Goal: Task Accomplishment & Management: Complete application form

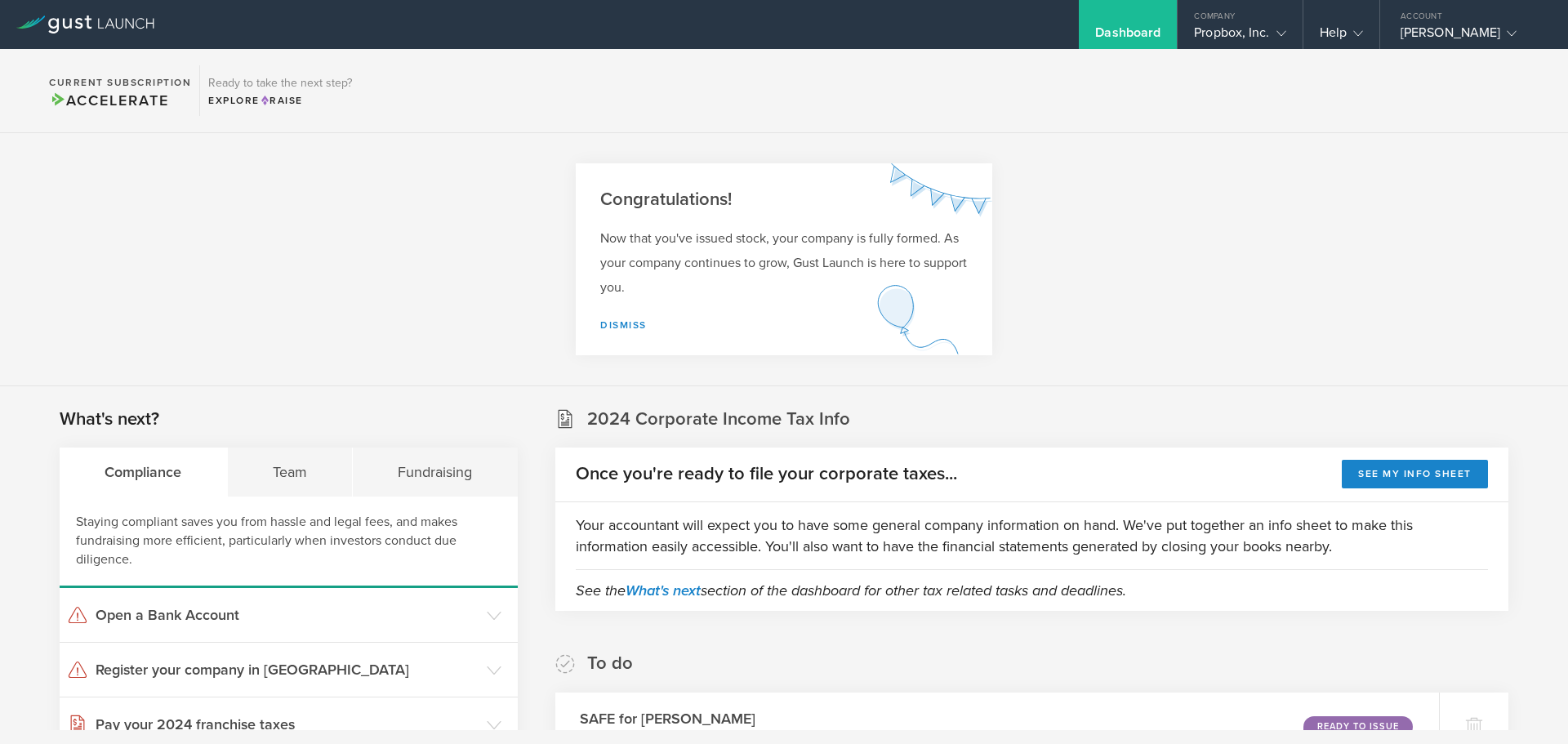
click at [354, 135] on section "Congratulations! Now that you've issued stock, your company is fully formed. As…" at bounding box center [784, 260] width 1568 height 254
click at [89, 24] on icon at bounding box center [85, 24] width 138 height 18
click at [1170, 242] on section "Congratulations! Now that you've issued stock, your company is fully formed. As…" at bounding box center [784, 260] width 1568 height 254
click at [1118, 228] on section "Congratulations! Now that you've issued stock, your company is fully formed. As…" at bounding box center [784, 260] width 1568 height 254
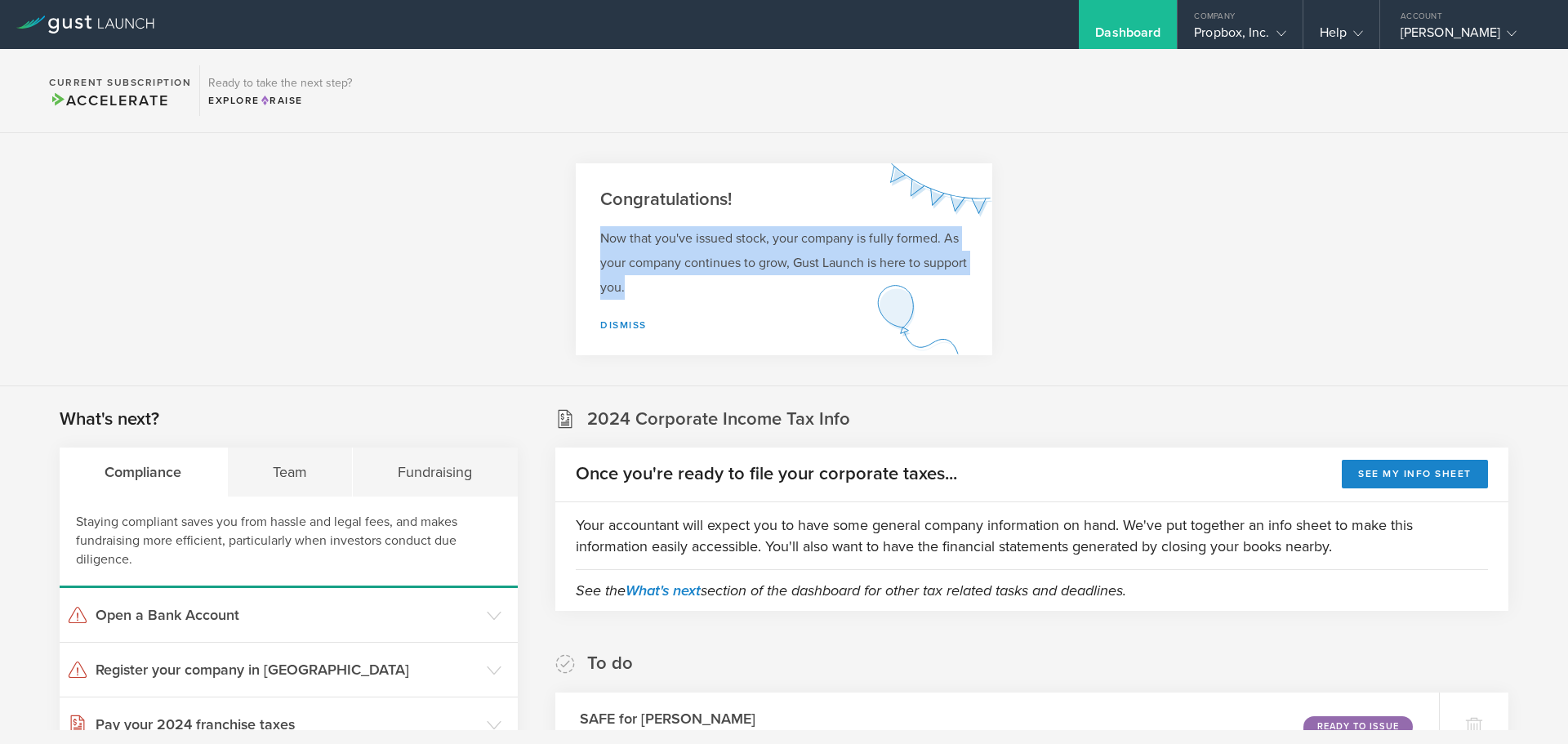
drag, startPoint x: 669, startPoint y: 287, endPoint x: 573, endPoint y: 226, distance: 113.7
click at [576, 226] on div "Now that you've issued stock, your company is fully formed. As your company con…" at bounding box center [784, 291] width 416 height 129
click at [1173, 254] on section "Congratulations! Now that you've issued stock, your company is fully formed. As…" at bounding box center [784, 260] width 1568 height 254
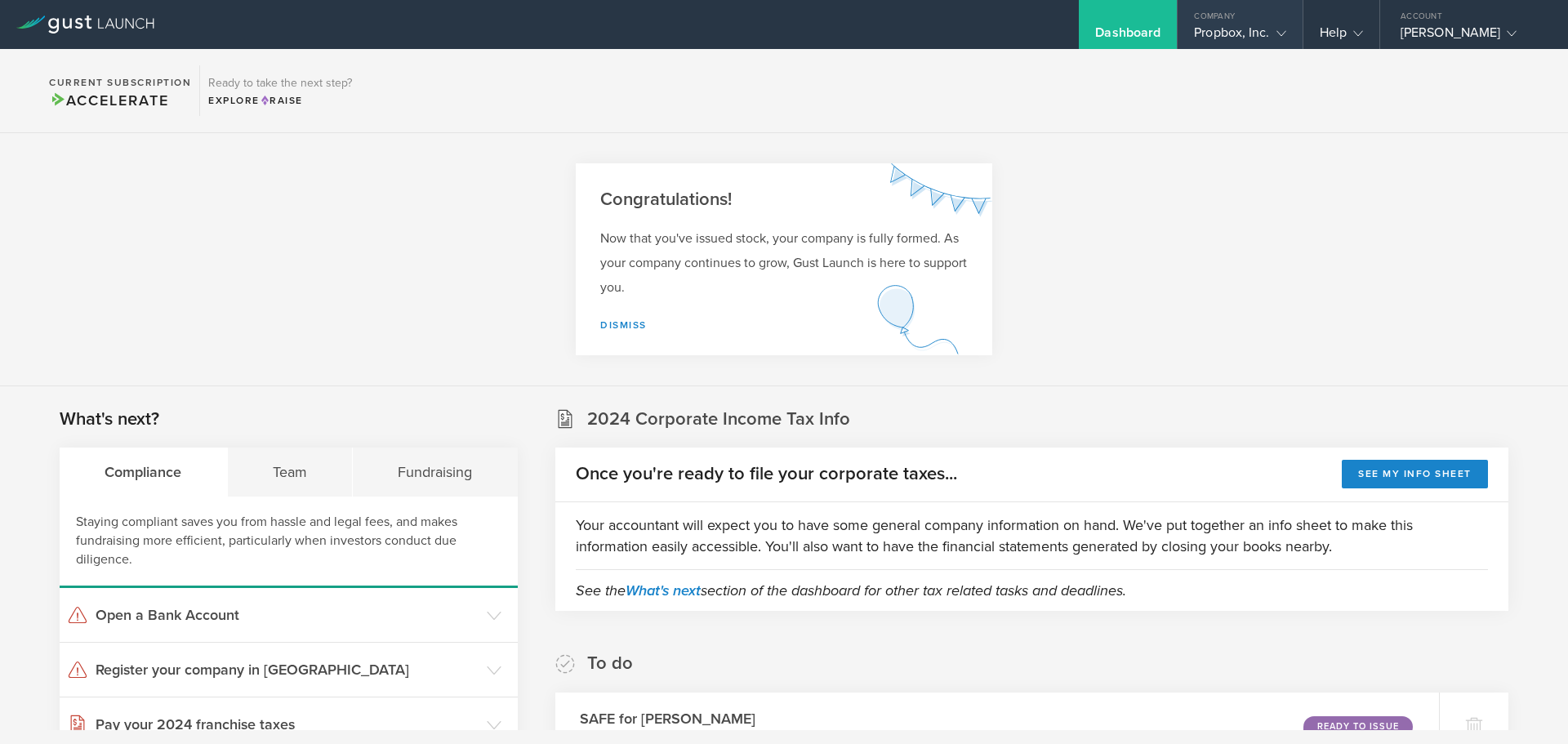
click at [1254, 31] on div "Propbox, Inc." at bounding box center [1240, 37] width 92 height 25
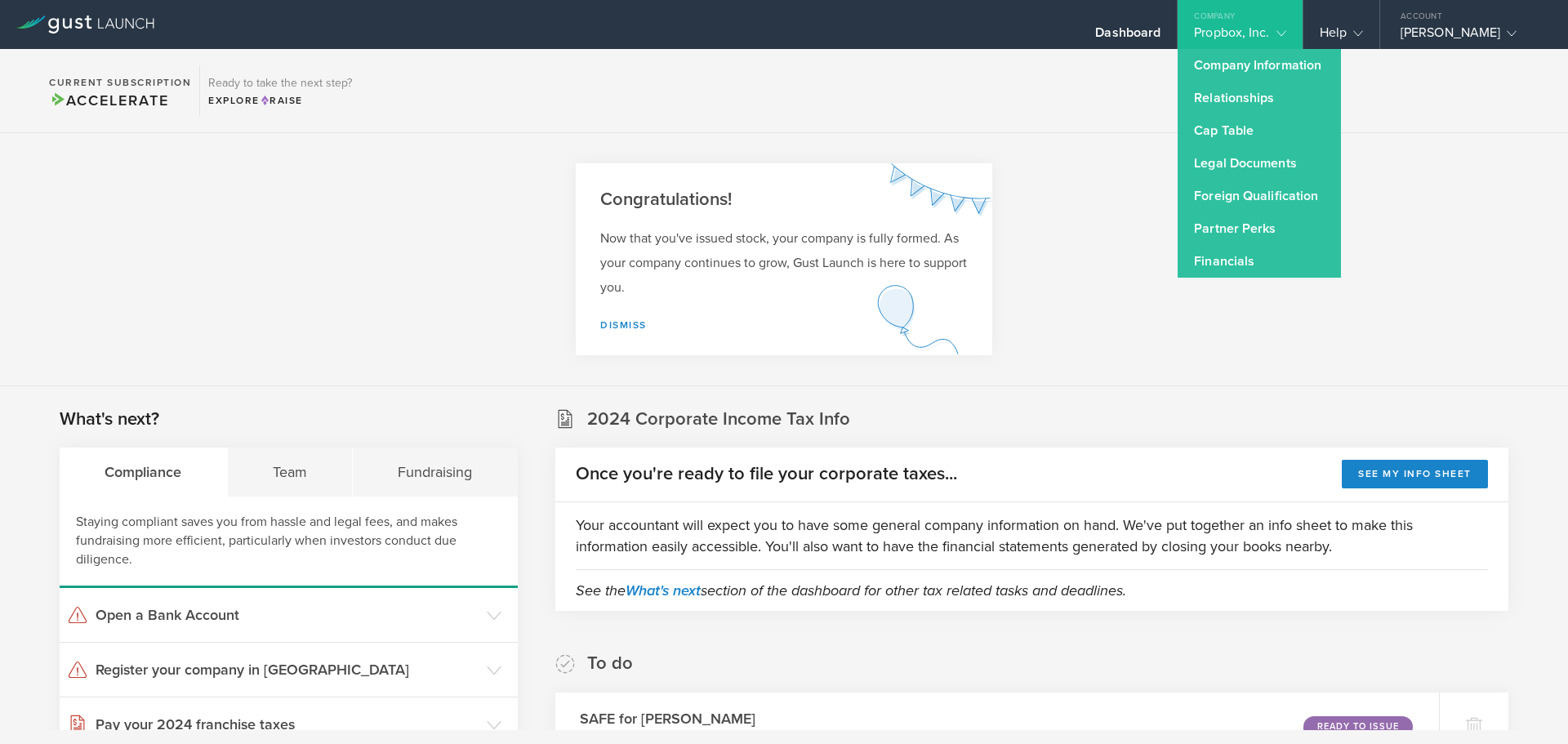
click at [1065, 159] on section "Congratulations! Now that you've issued stock, your company is fully formed. As…" at bounding box center [784, 260] width 1568 height 254
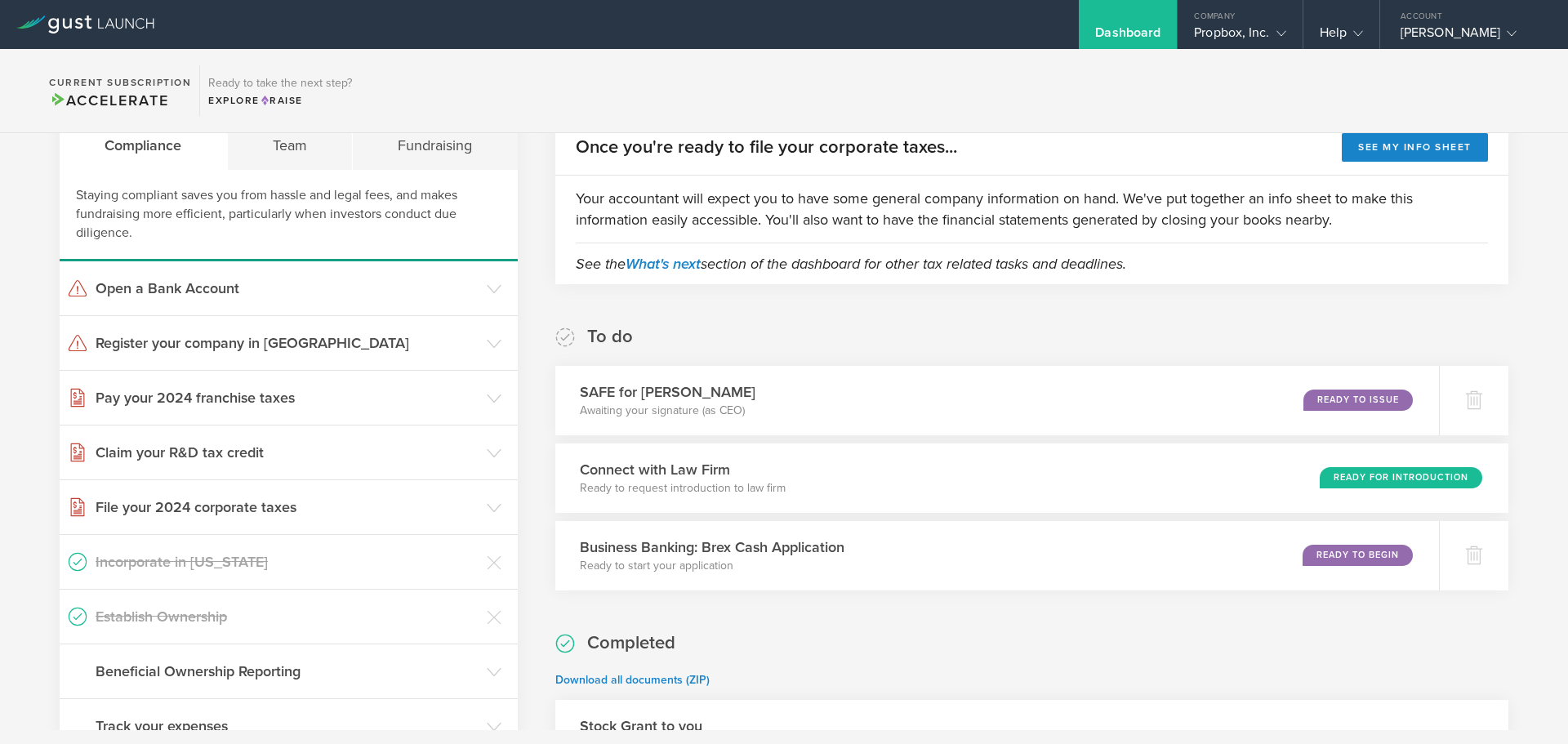
scroll to position [164, 0]
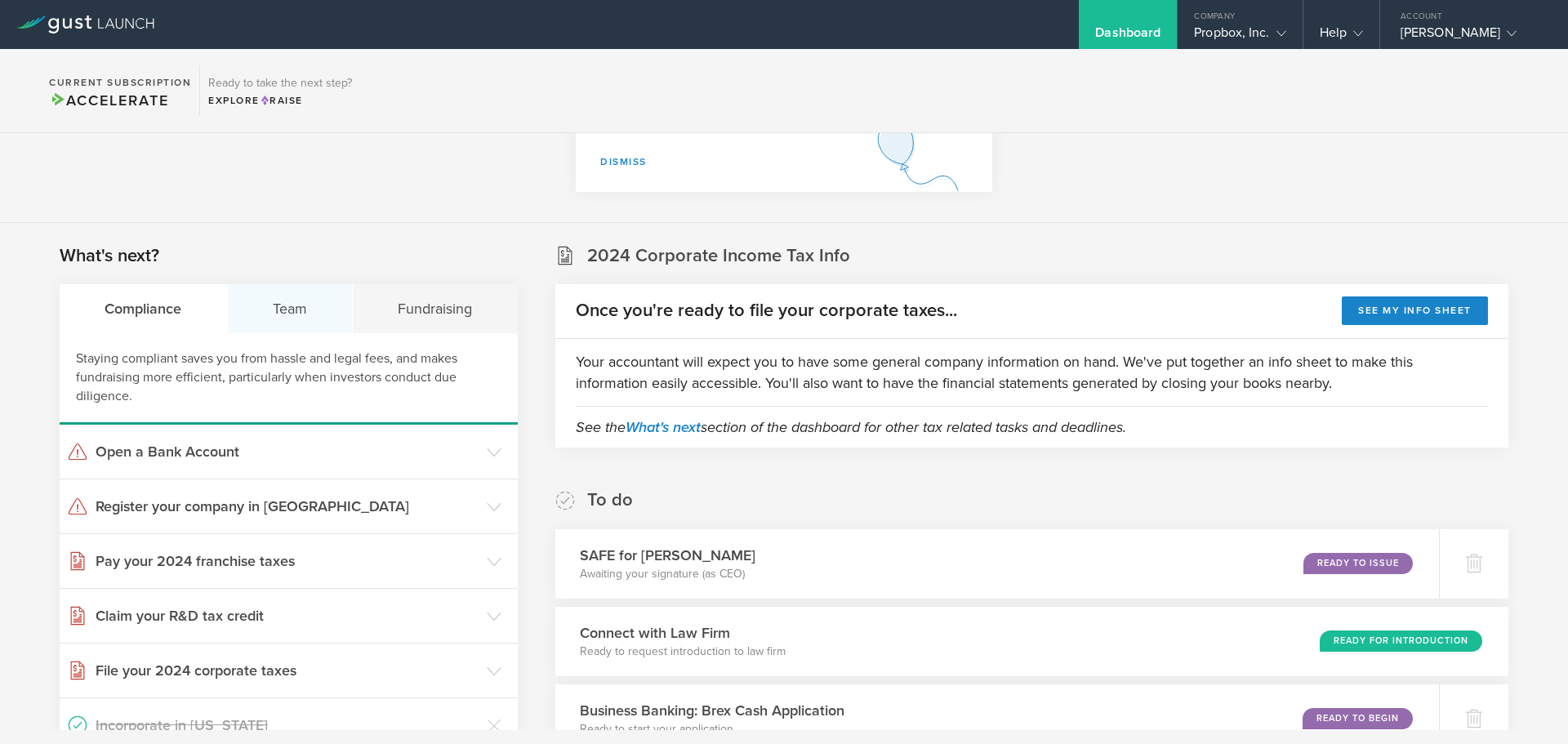
click at [302, 306] on div "Team" at bounding box center [290, 309] width 126 height 49
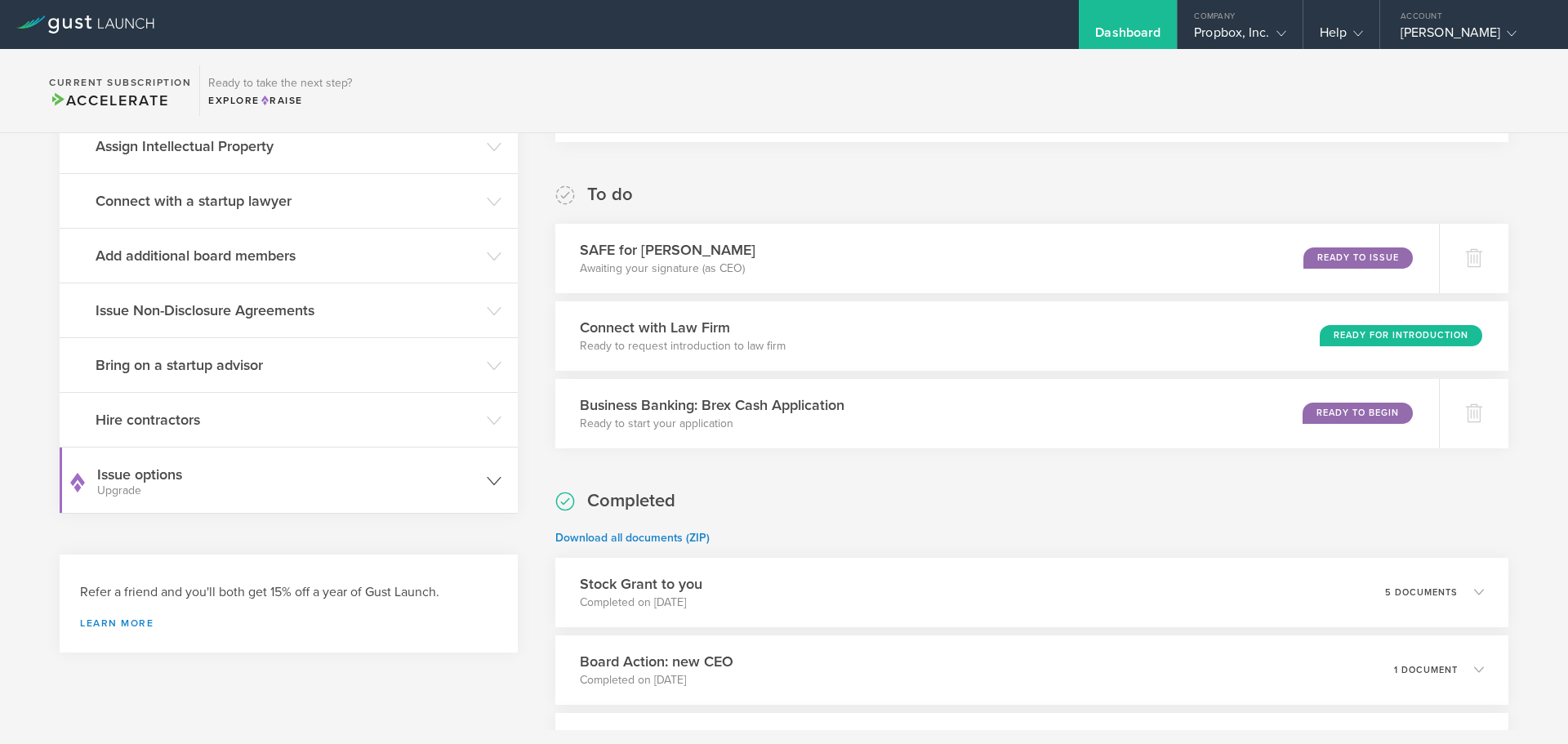
scroll to position [572, 0]
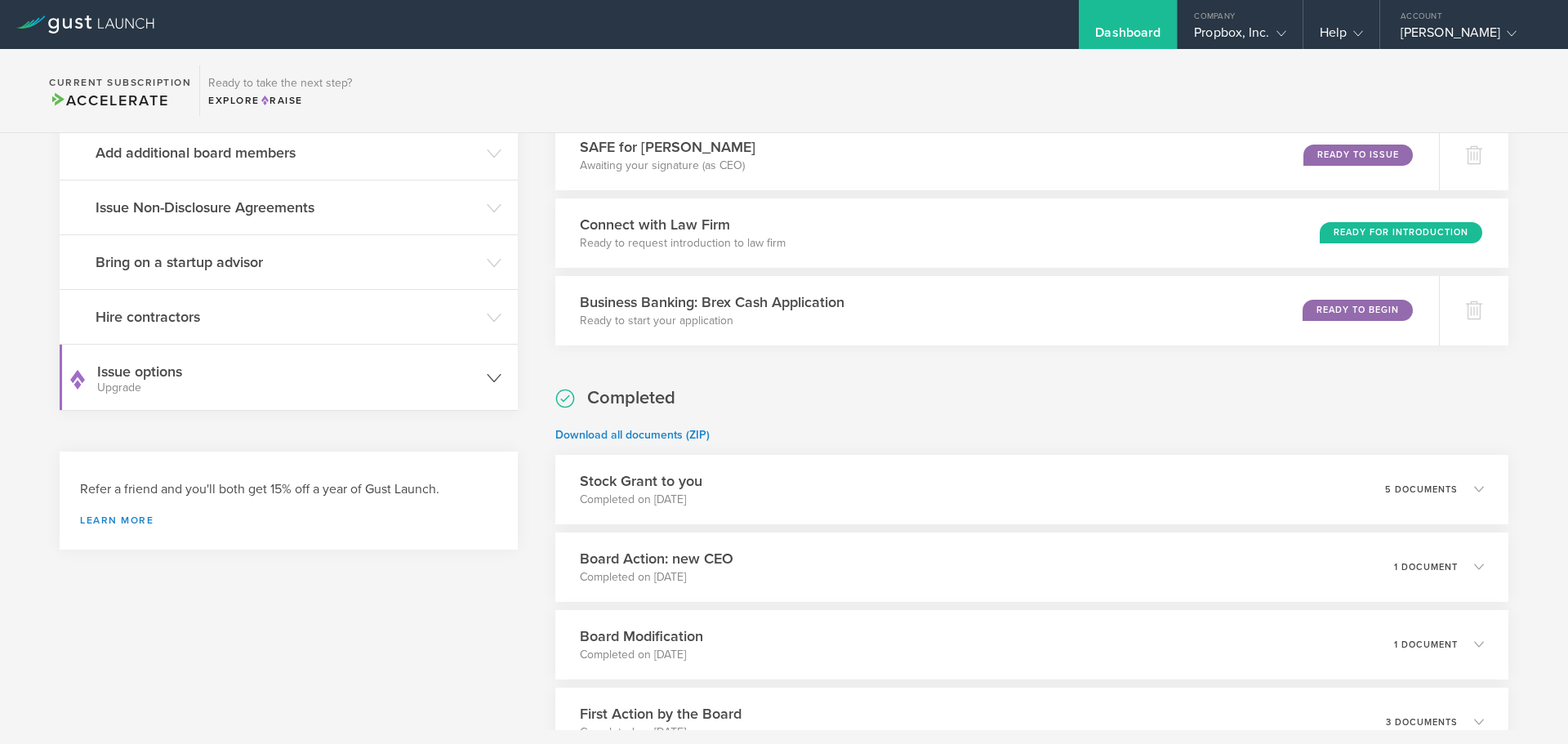
click at [468, 398] on header "Issue options Upgrade" at bounding box center [289, 377] width 458 height 65
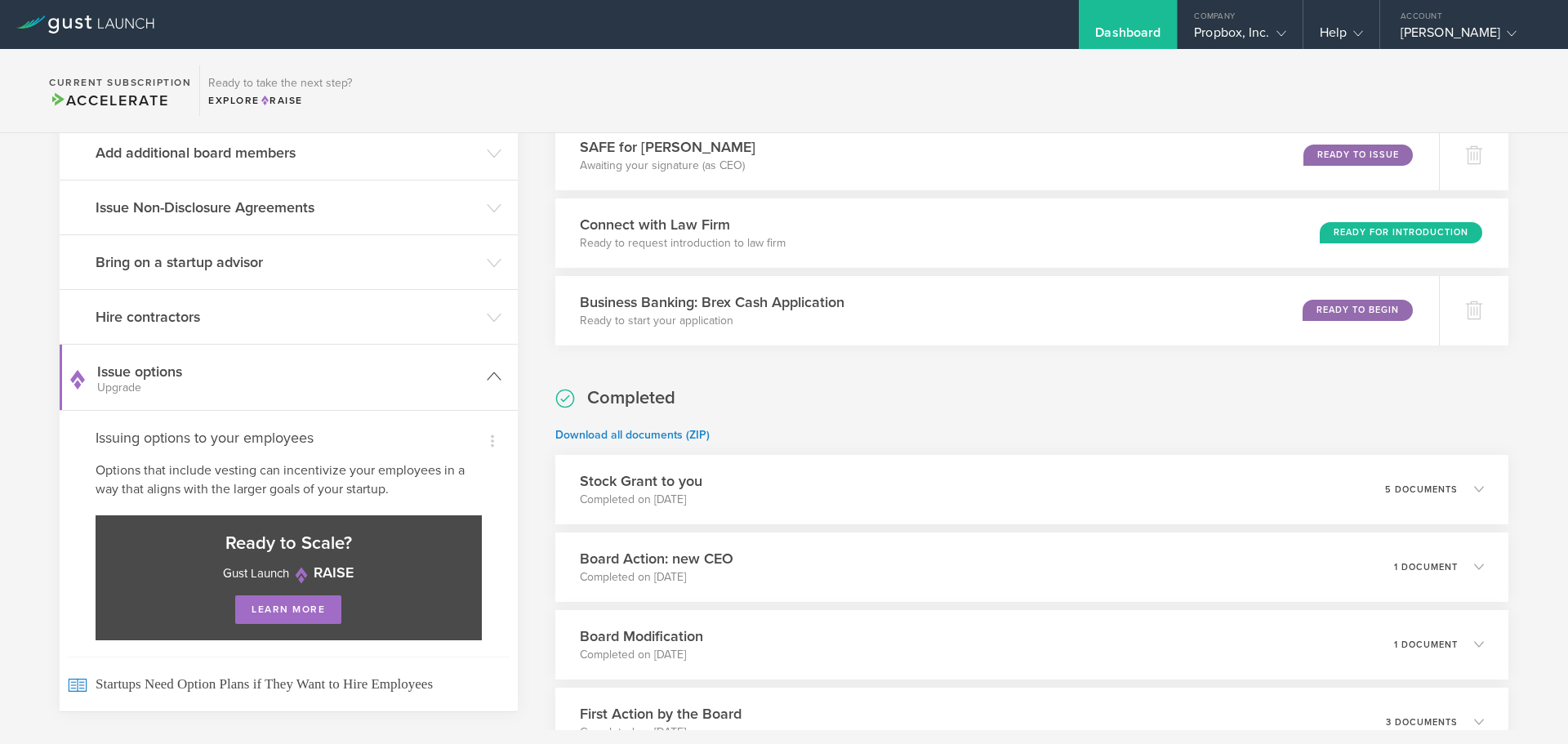
click at [487, 384] on gust-icon at bounding box center [494, 377] width 15 height 16
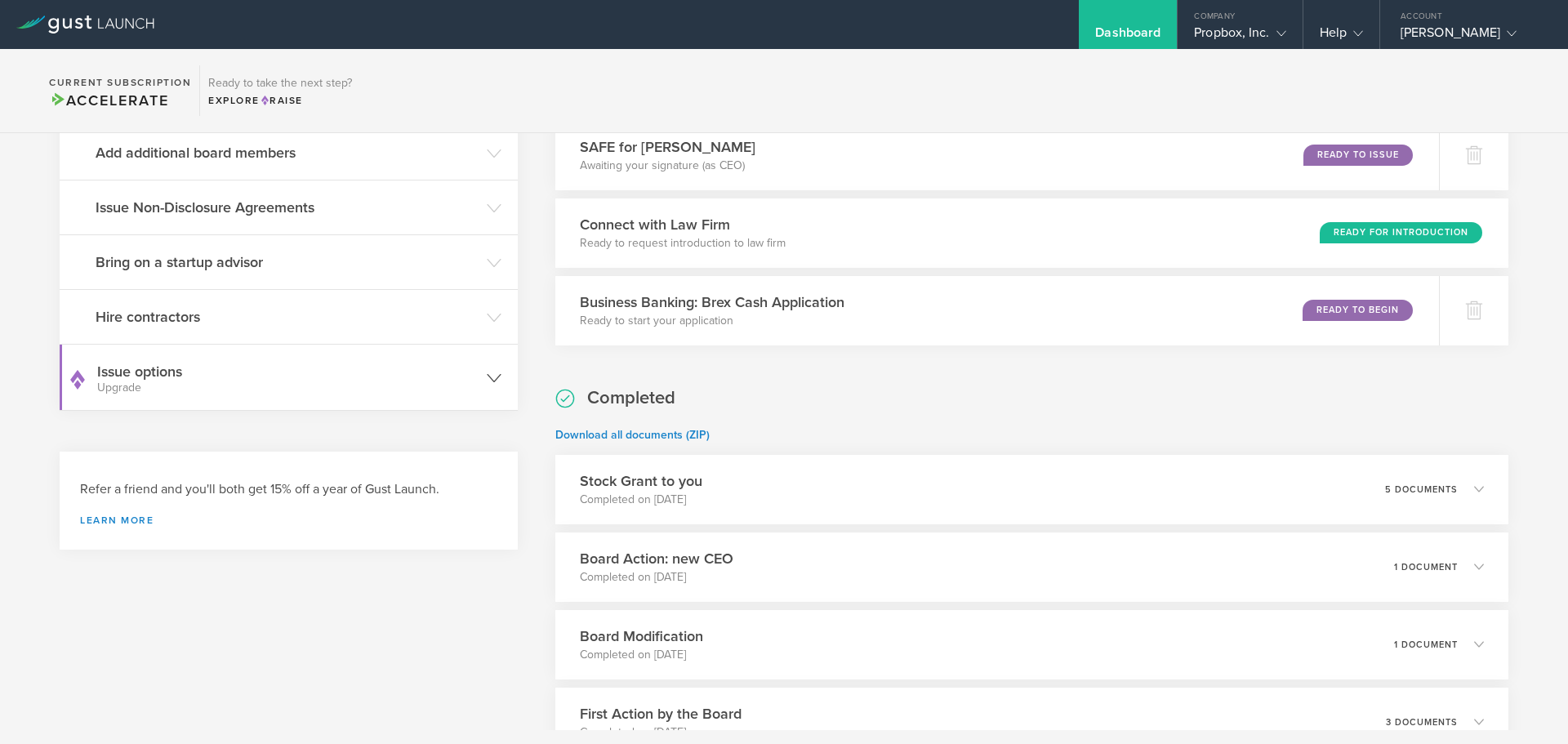
scroll to position [164, 0]
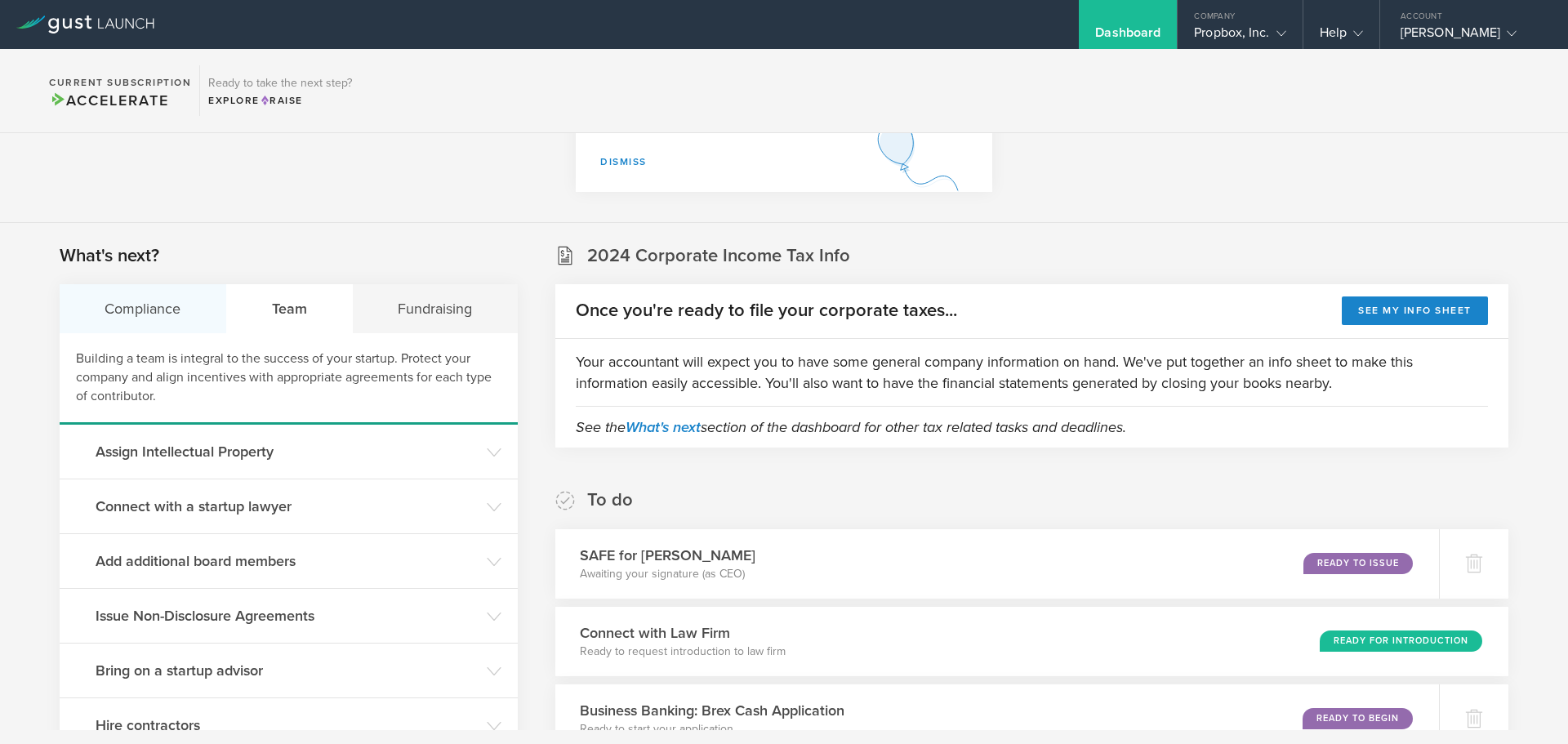
click at [165, 327] on div "Compliance" at bounding box center [143, 309] width 167 height 49
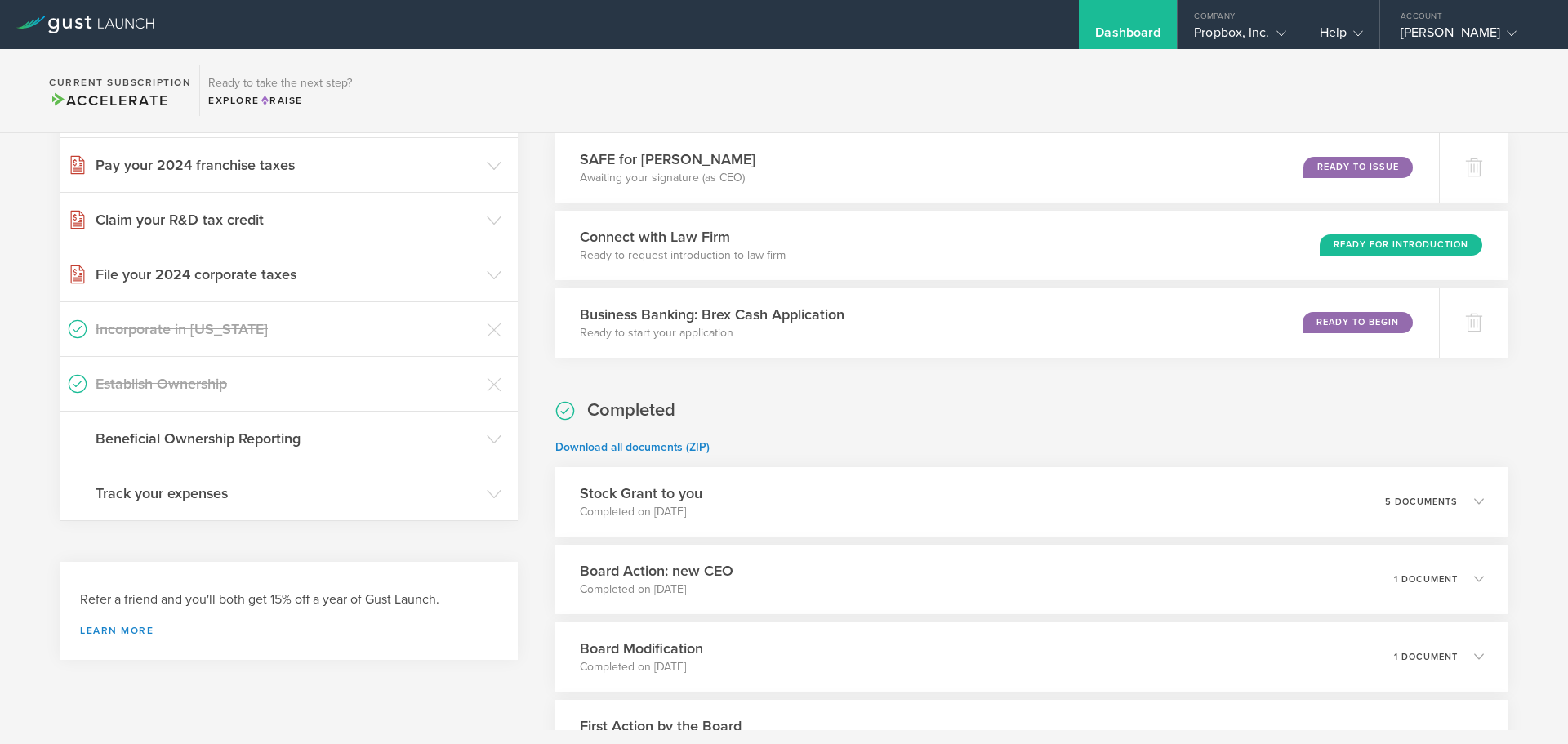
scroll to position [654, 0]
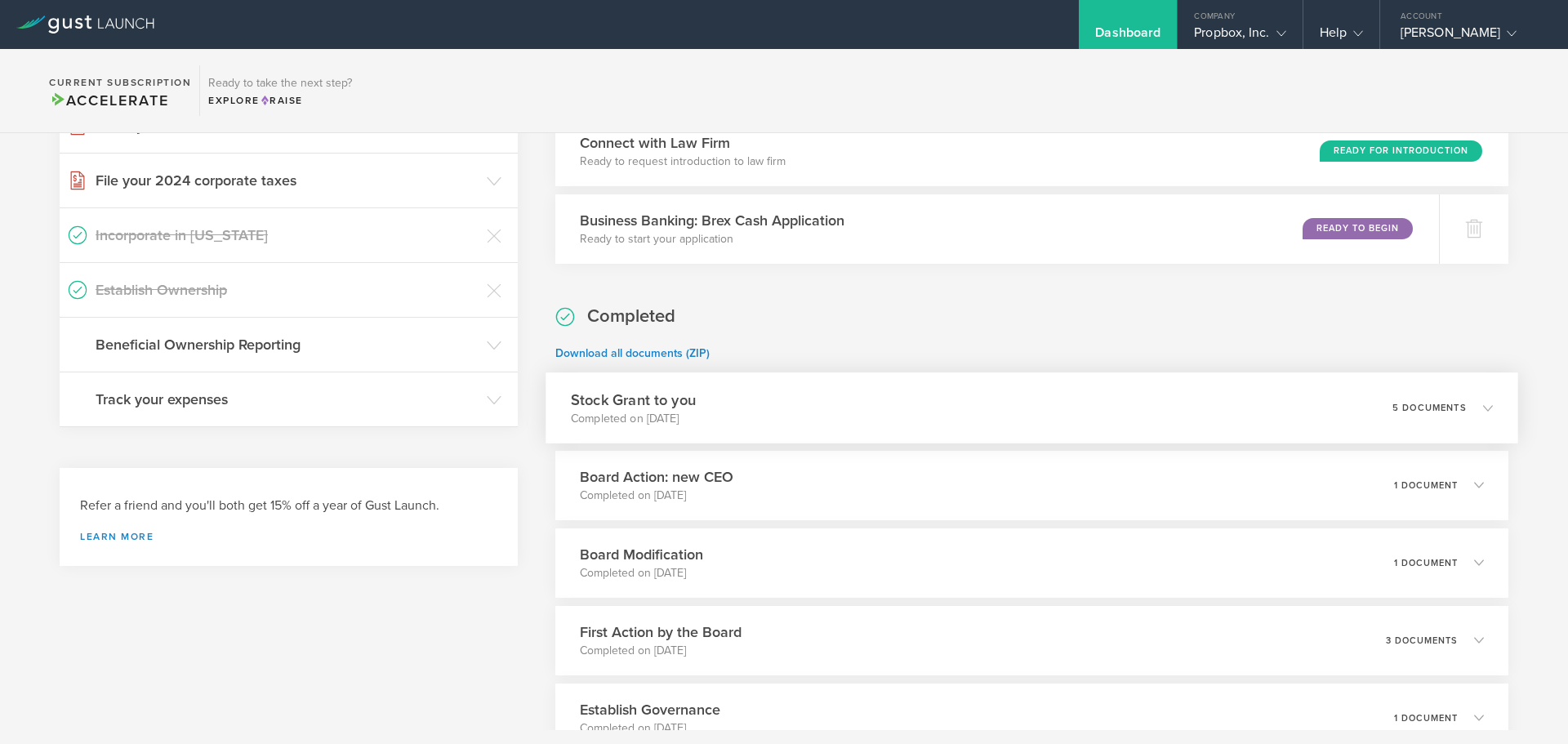
click at [1439, 401] on div "5 documents" at bounding box center [1442, 408] width 100 height 27
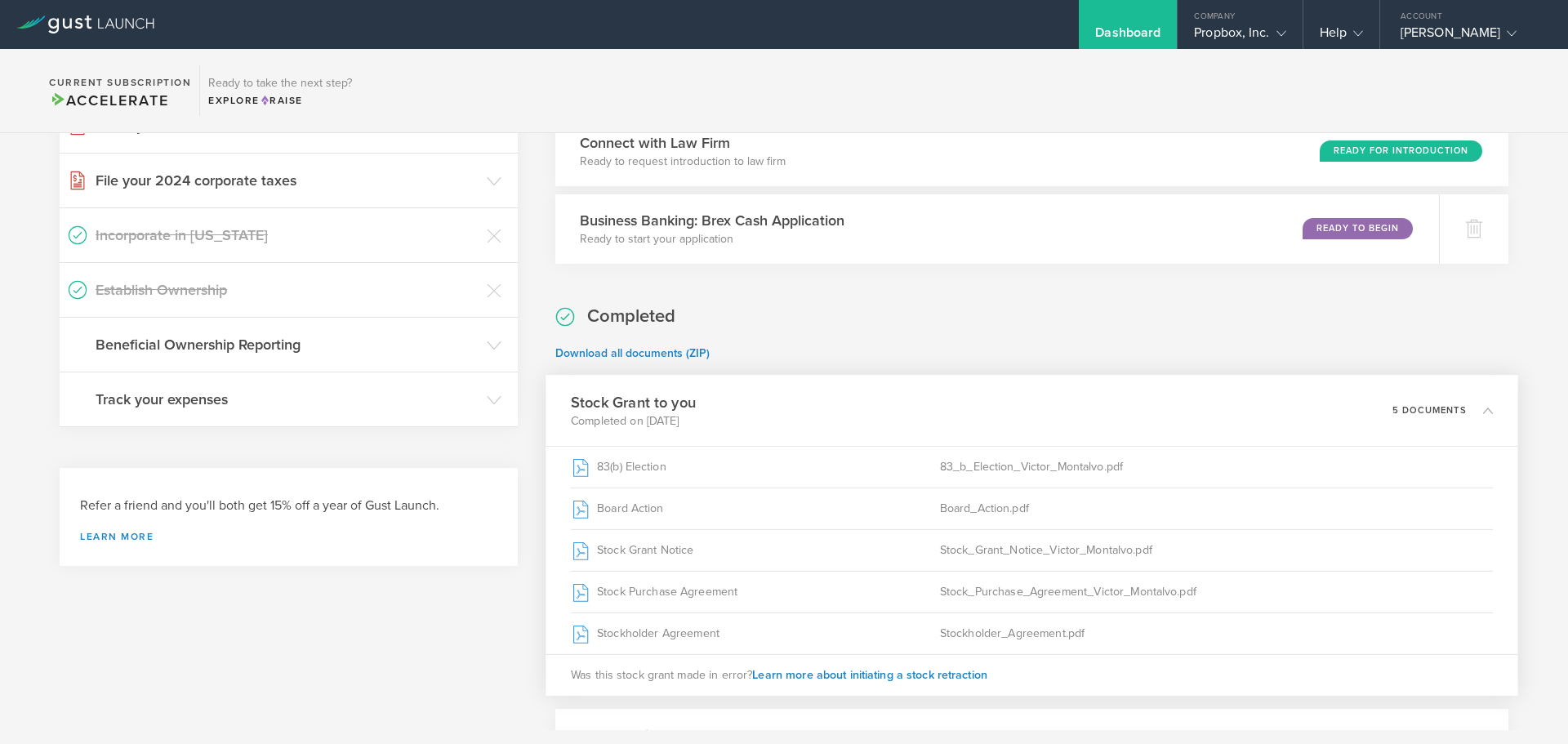
click at [1446, 406] on p "5 documents" at bounding box center [1429, 410] width 75 height 9
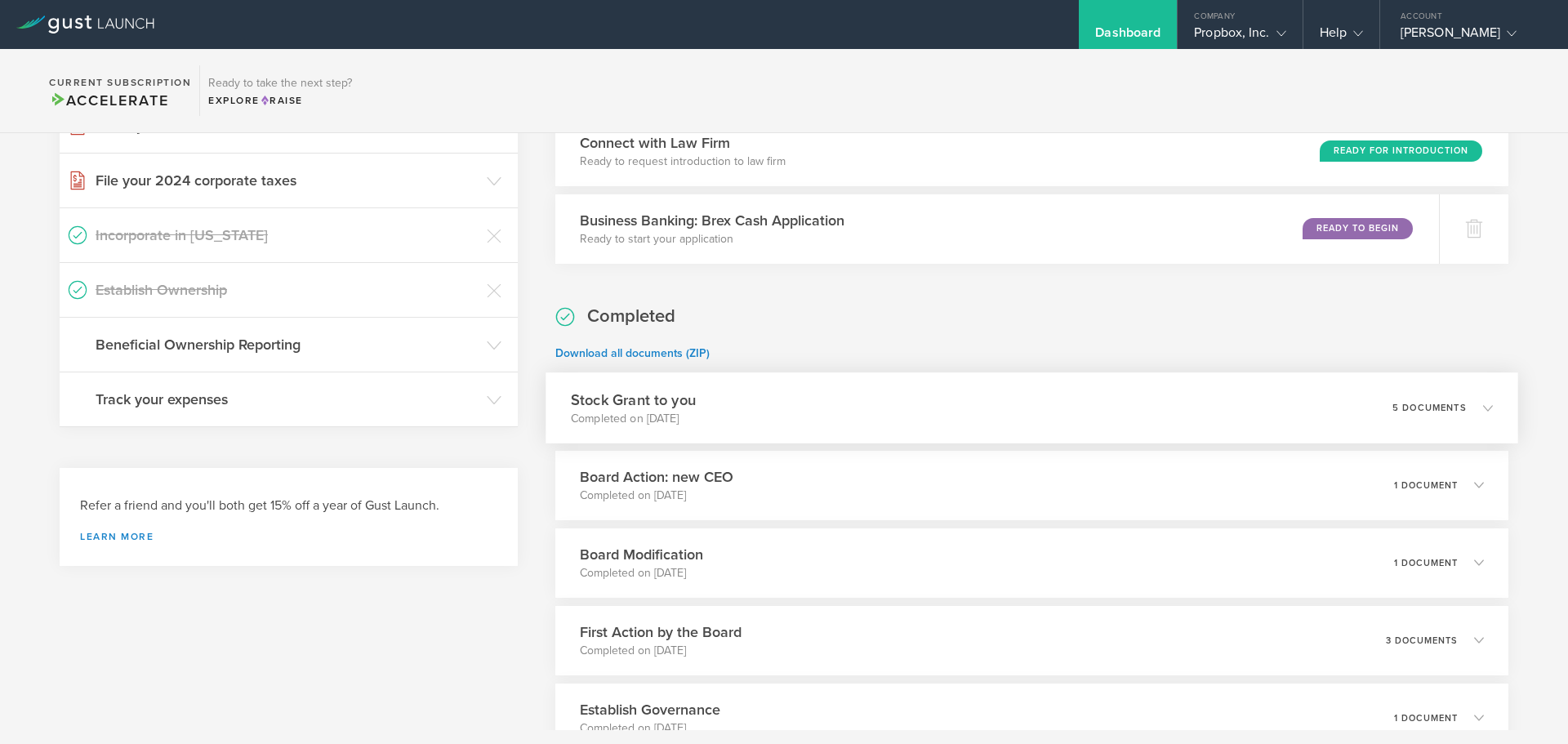
click at [760, 417] on div "Stock Grant to you Completed on Sep 19, 2025 5 documents" at bounding box center [1032, 408] width 973 height 71
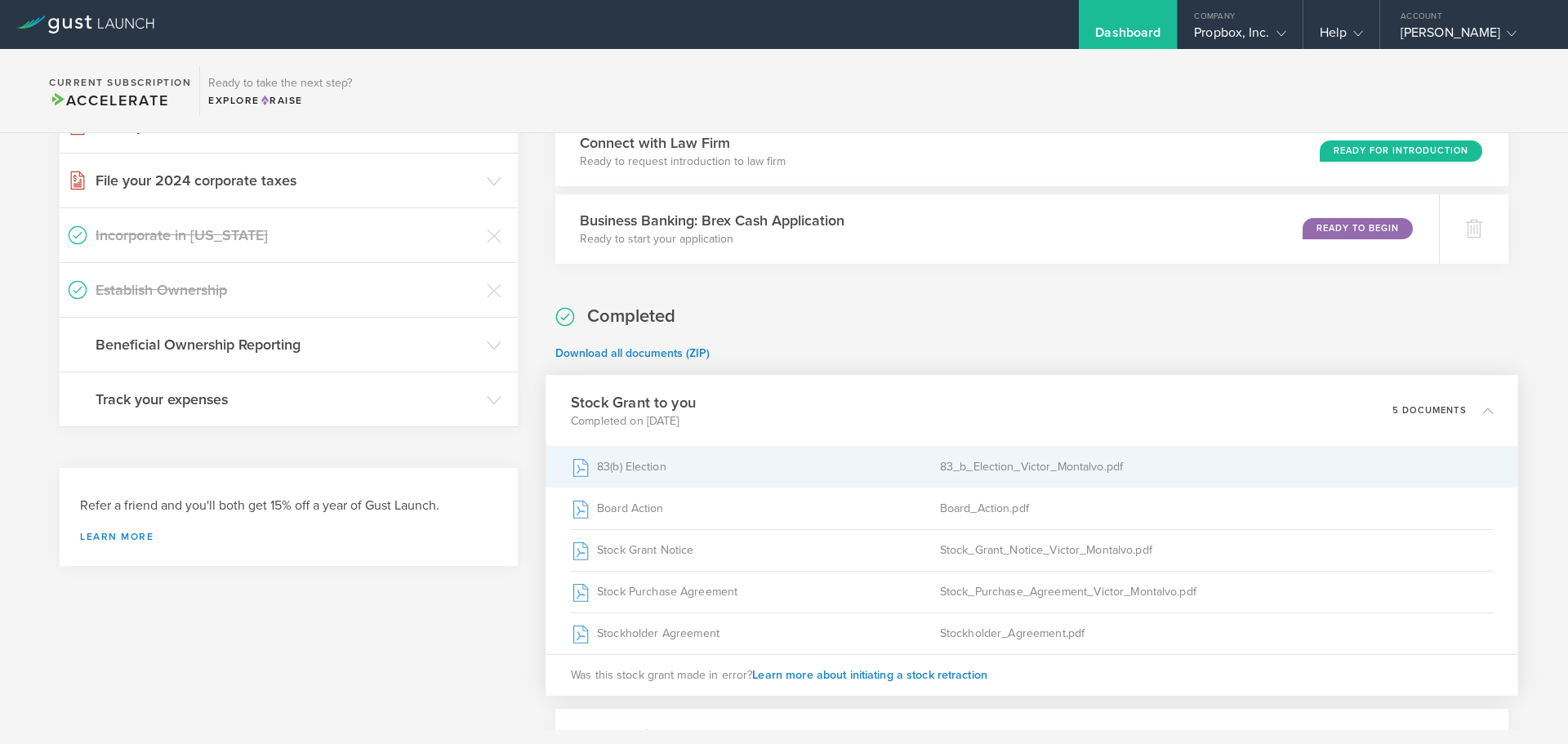
click at [650, 469] on div "83(b) Election" at bounding box center [755, 467] width 369 height 41
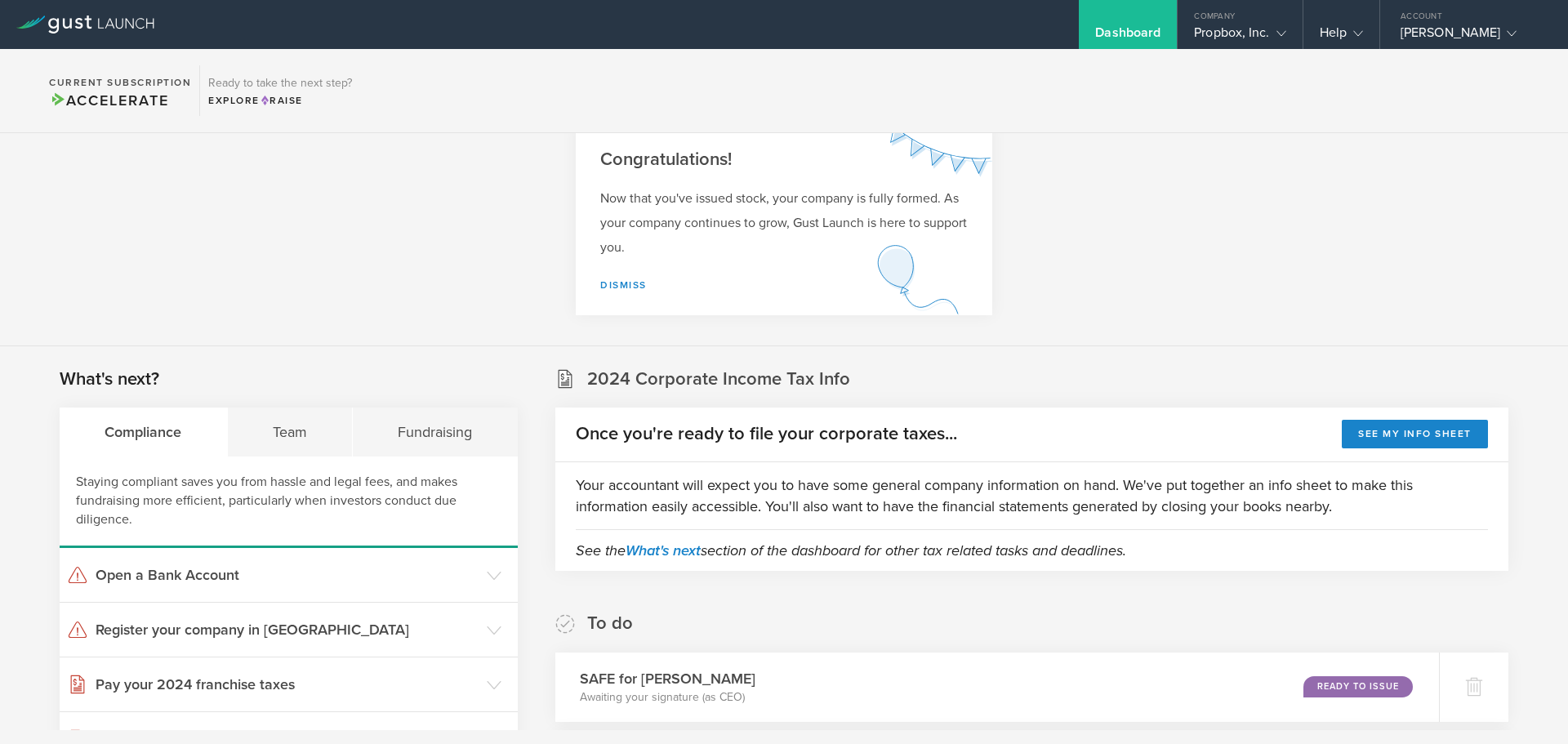
scroll to position [0, 0]
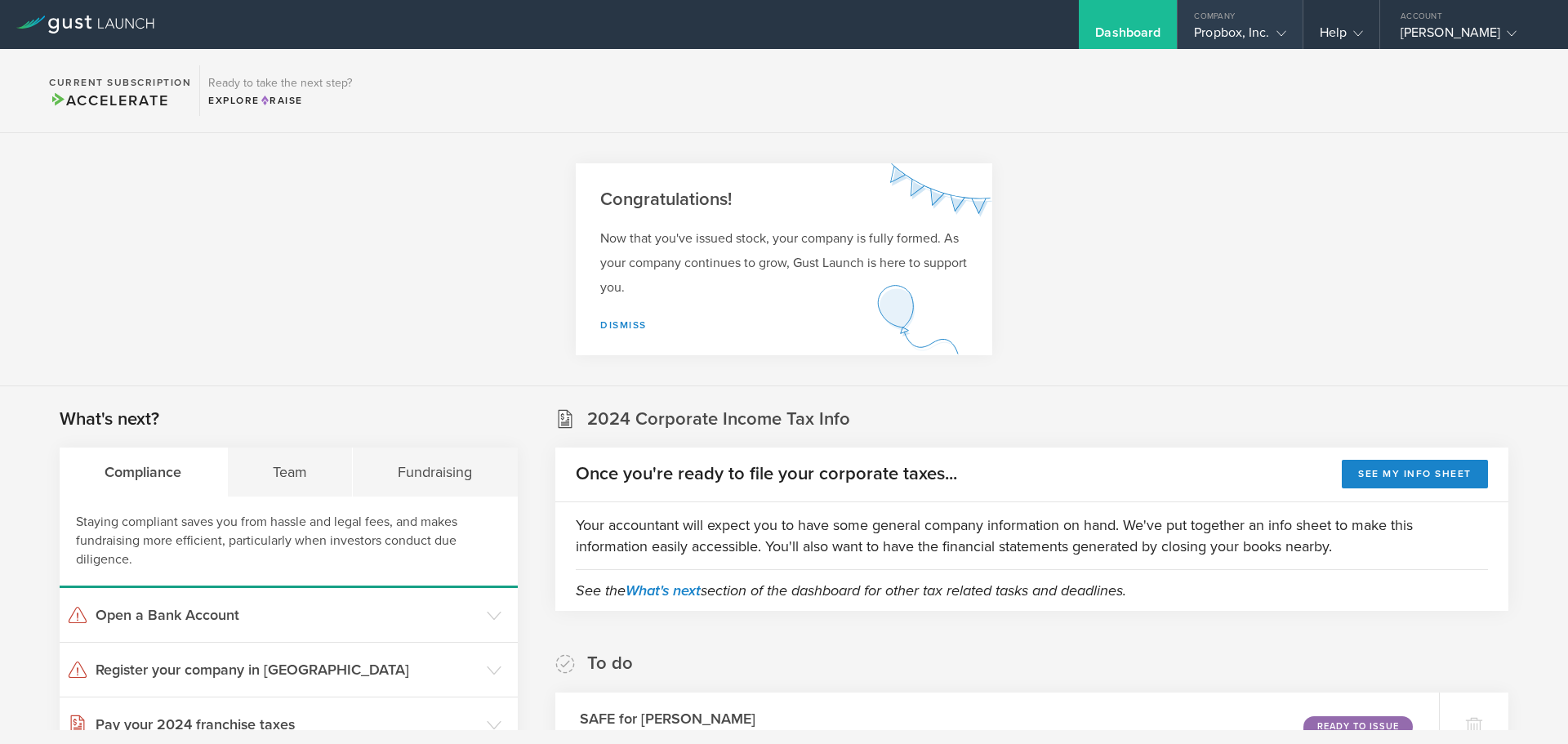
click at [1268, 35] on div "Propbox, Inc." at bounding box center [1240, 37] width 92 height 25
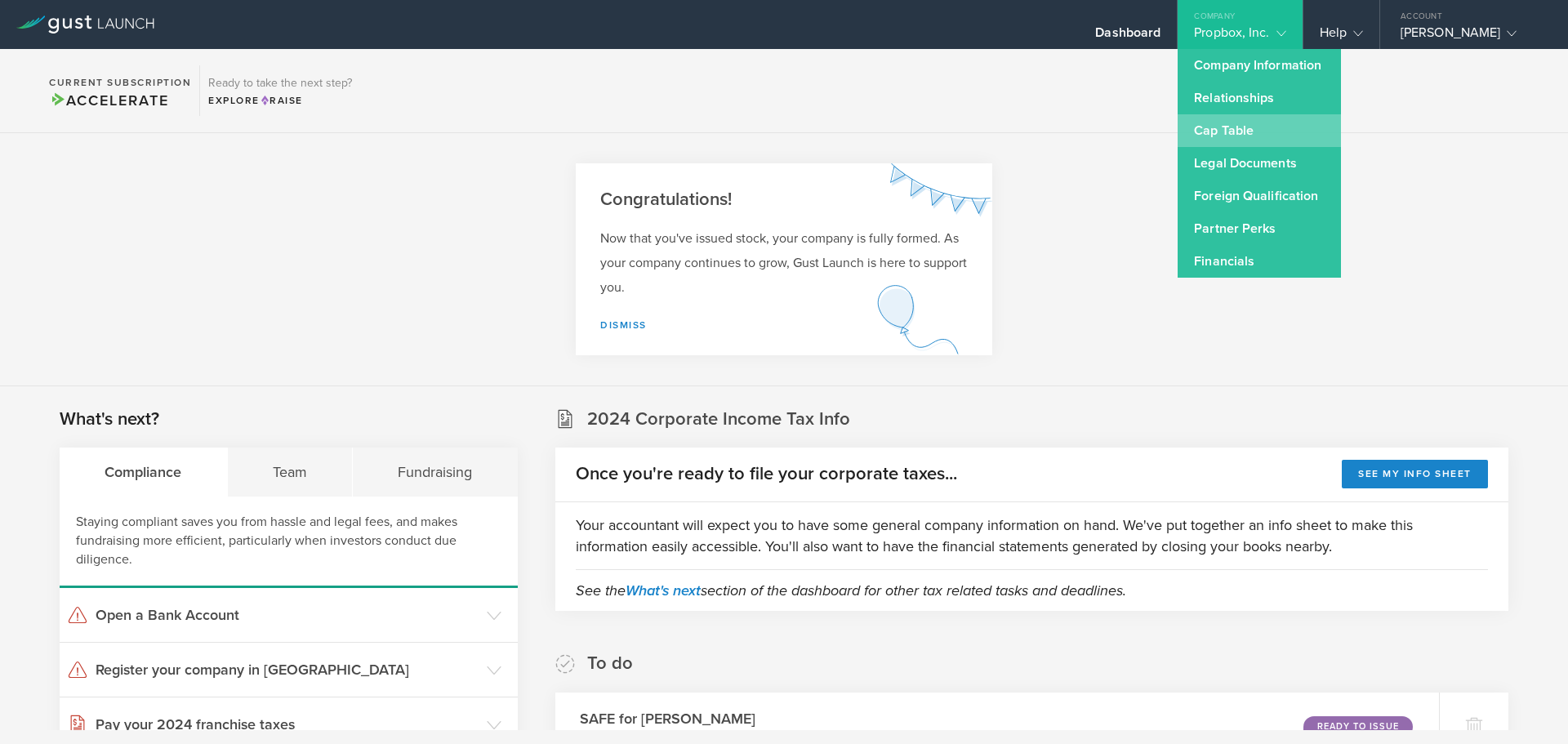
click at [1257, 123] on link "Cap Table" at bounding box center [1260, 130] width 164 height 33
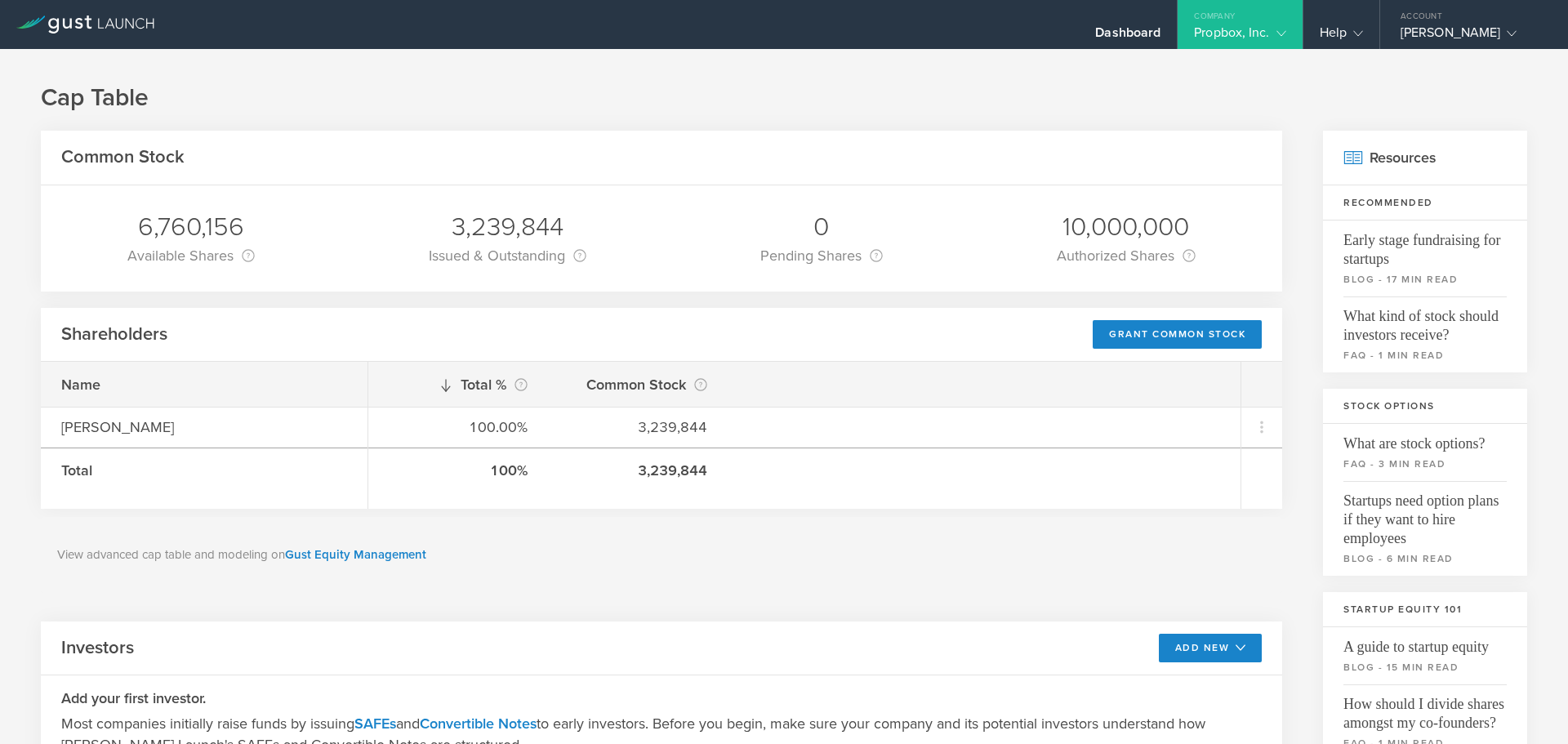
click at [1218, 27] on div "Propbox, Inc." at bounding box center [1240, 37] width 92 height 25
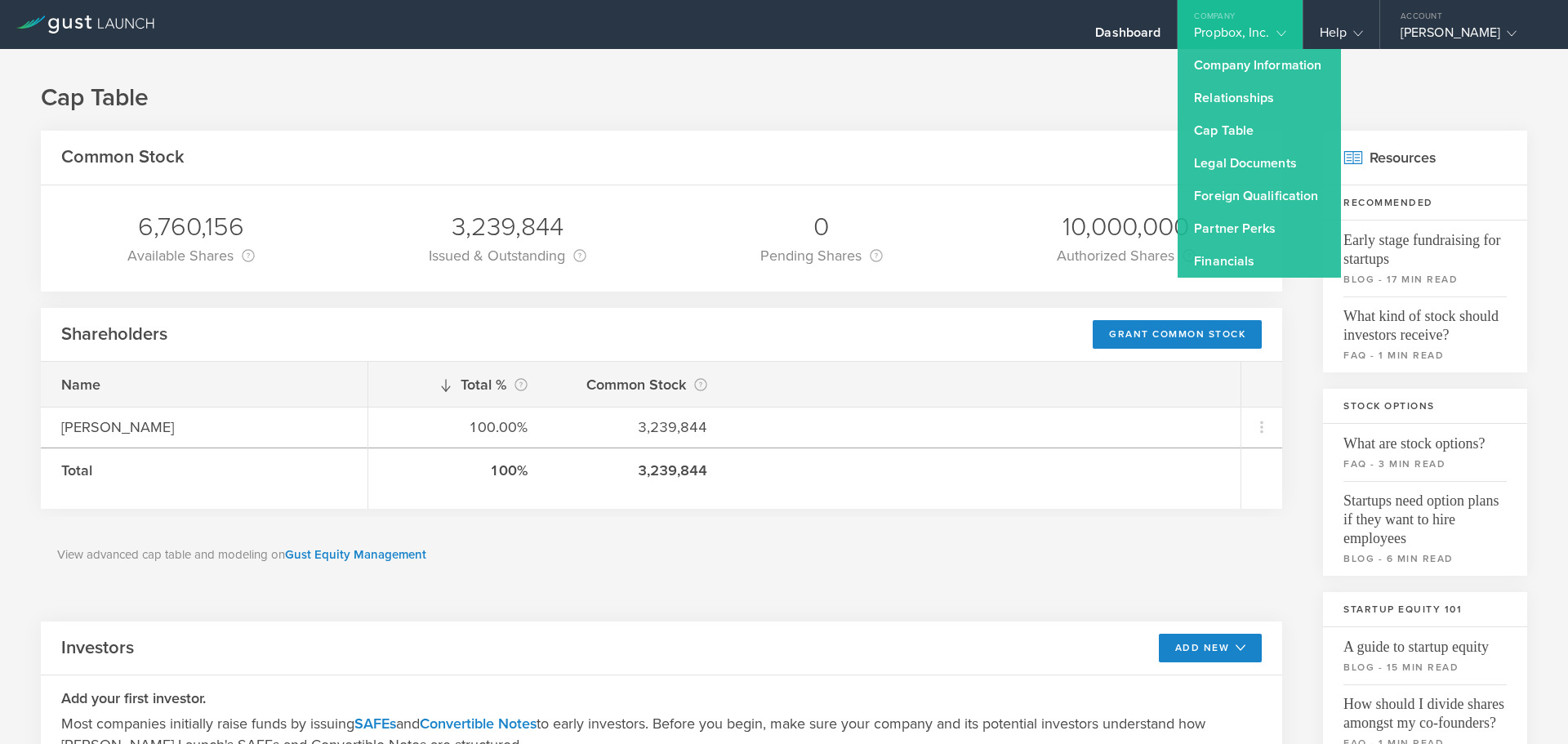
click at [1072, 117] on div "Cap Table Common Stock 6,760,156 Available Shares This is the number of shares …" at bounding box center [784, 633] width 1568 height 1168
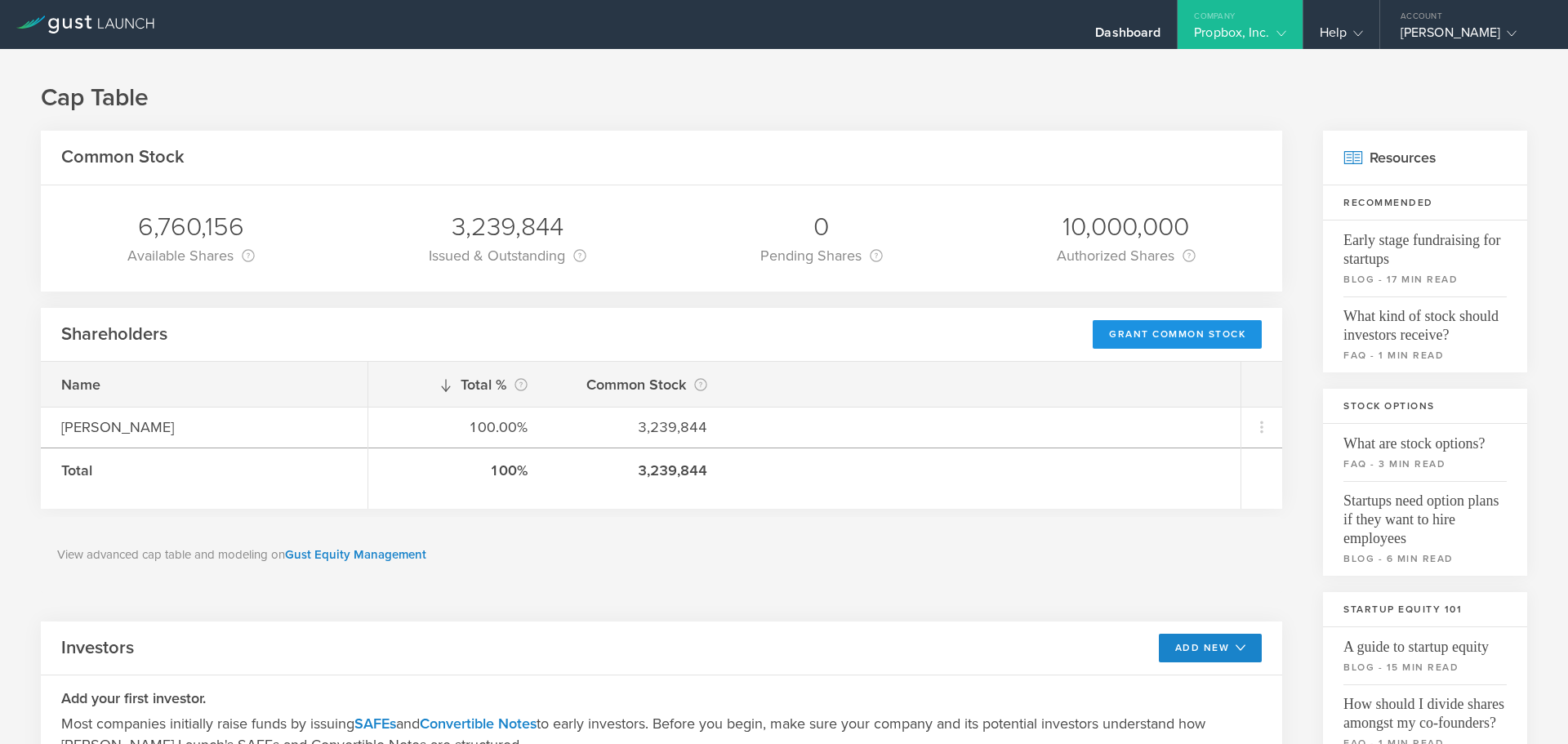
click at [1186, 335] on div "Grant Common Stock" at bounding box center [1177, 334] width 169 height 28
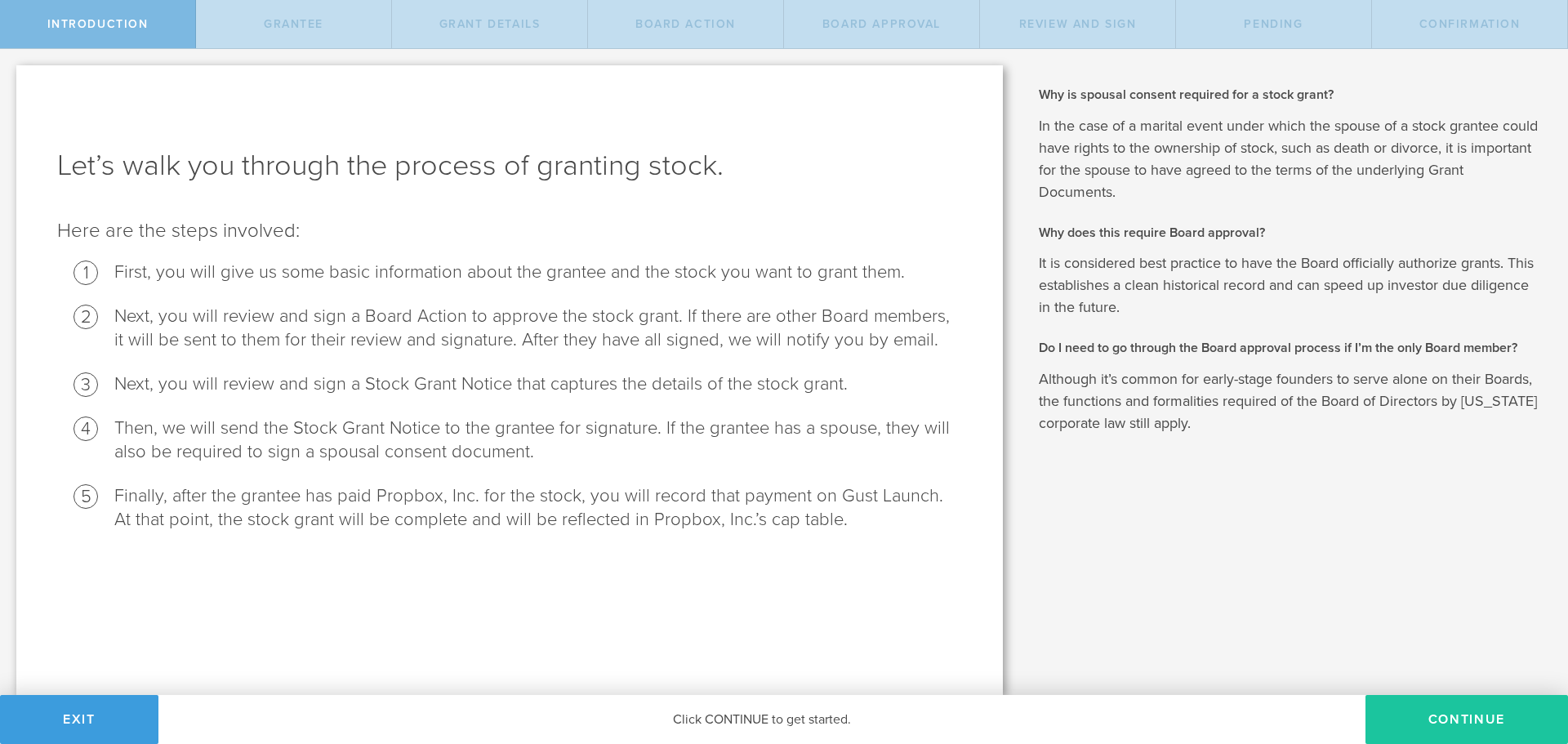
click at [1451, 724] on button "Continue" at bounding box center [1467, 719] width 202 height 49
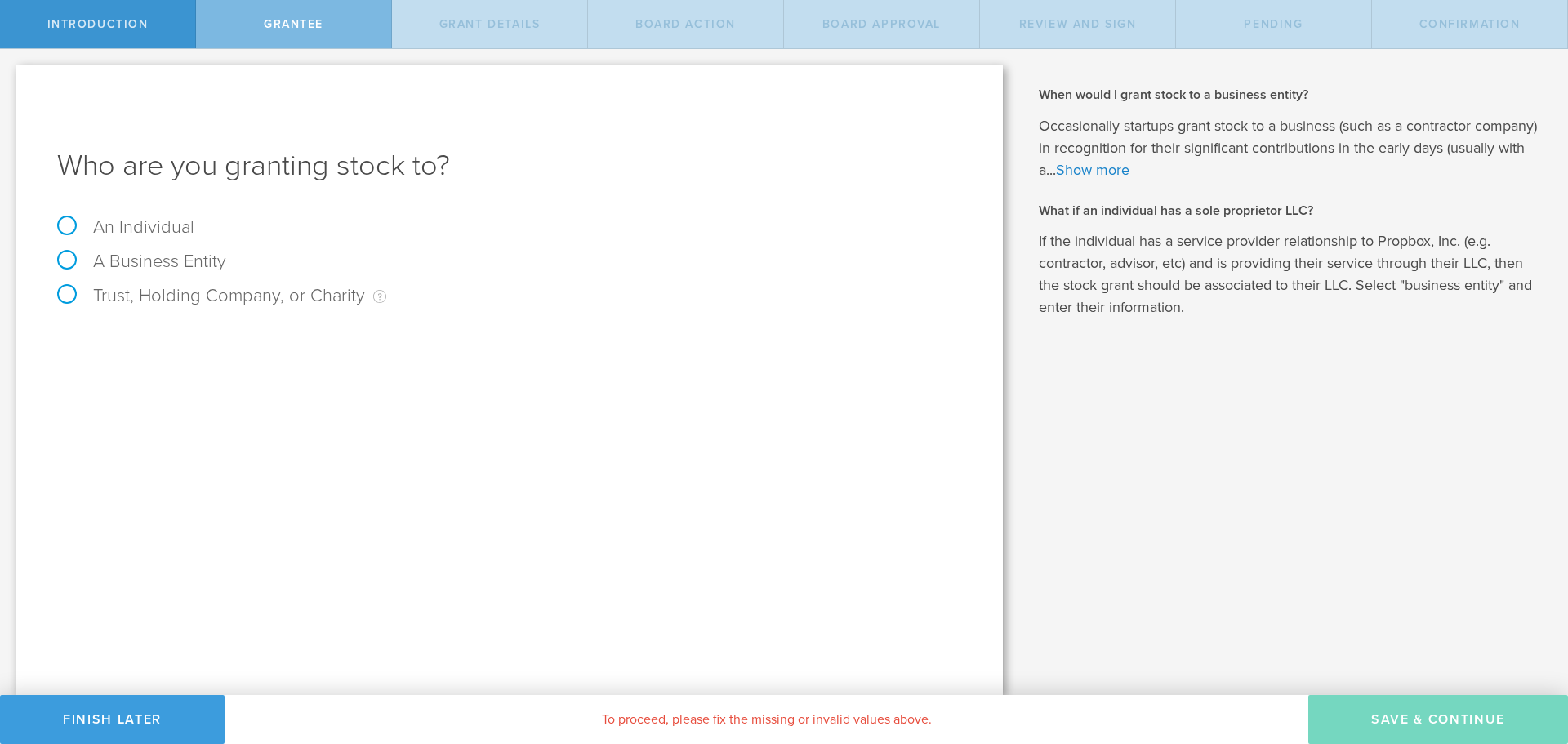
click at [111, 219] on label "An Individual" at bounding box center [126, 227] width 137 height 21
click at [10, 75] on input "An Individual" at bounding box center [5, 62] width 10 height 27
radio input "true"
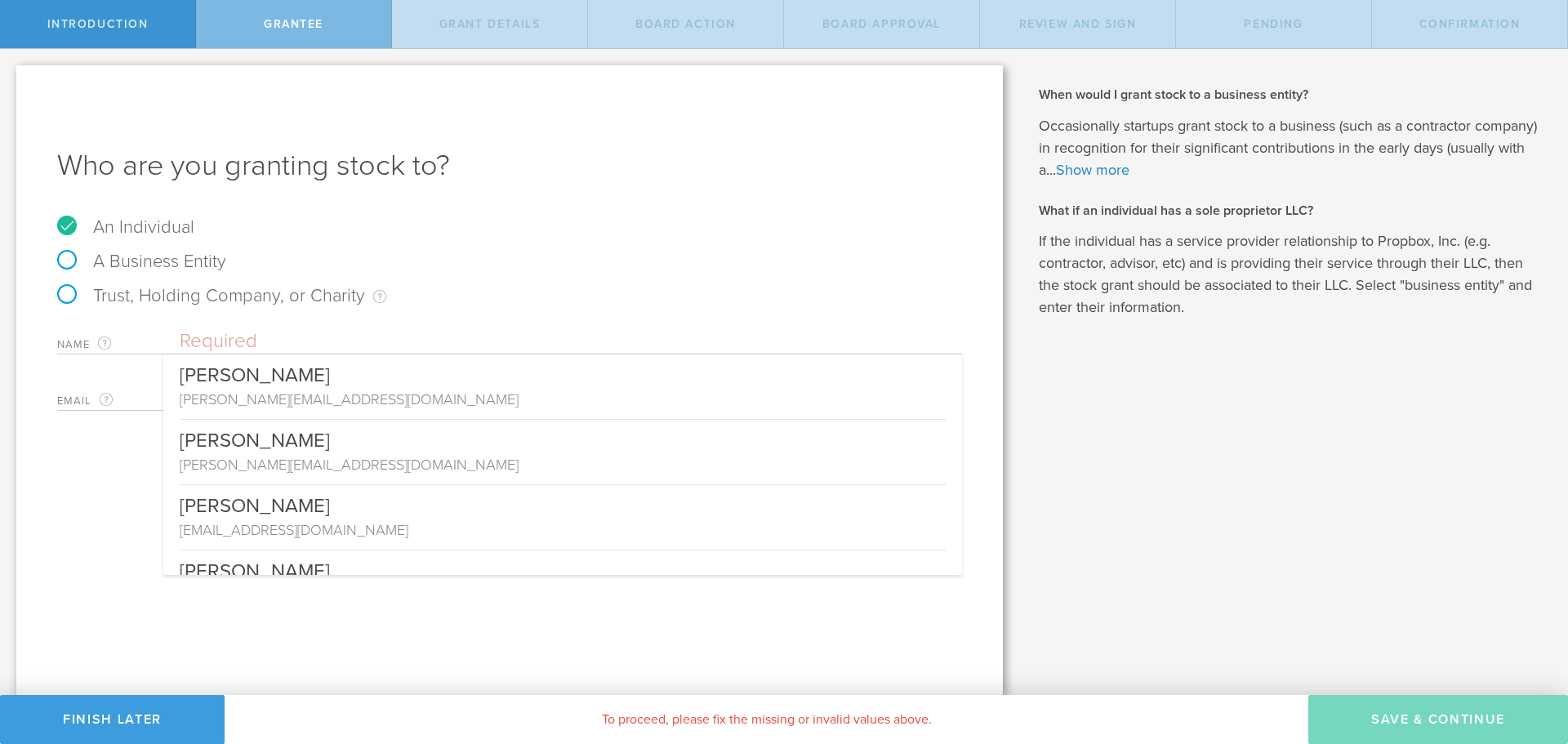
click at [266, 341] on input "text" at bounding box center [571, 341] width 782 height 25
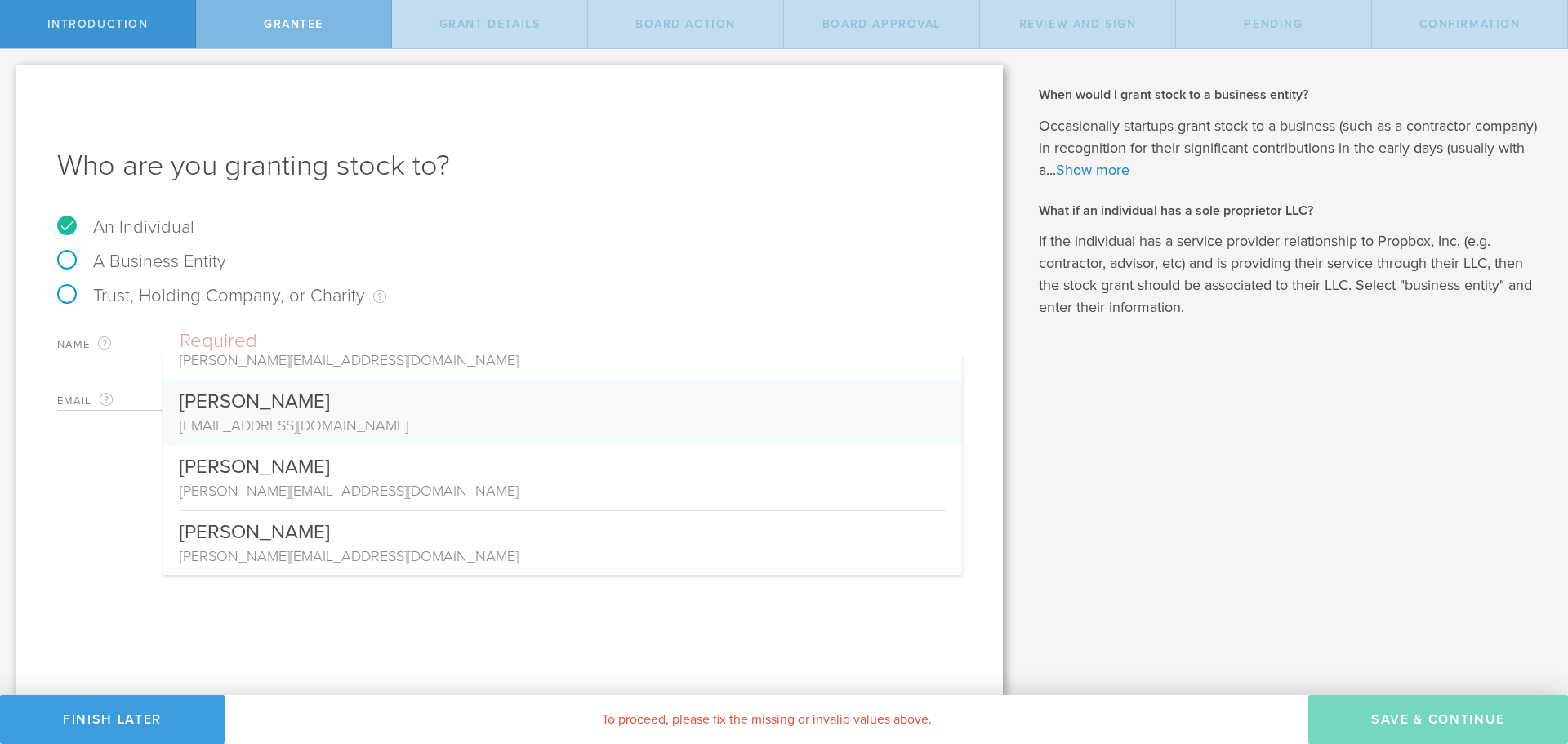
scroll to position [105, 0]
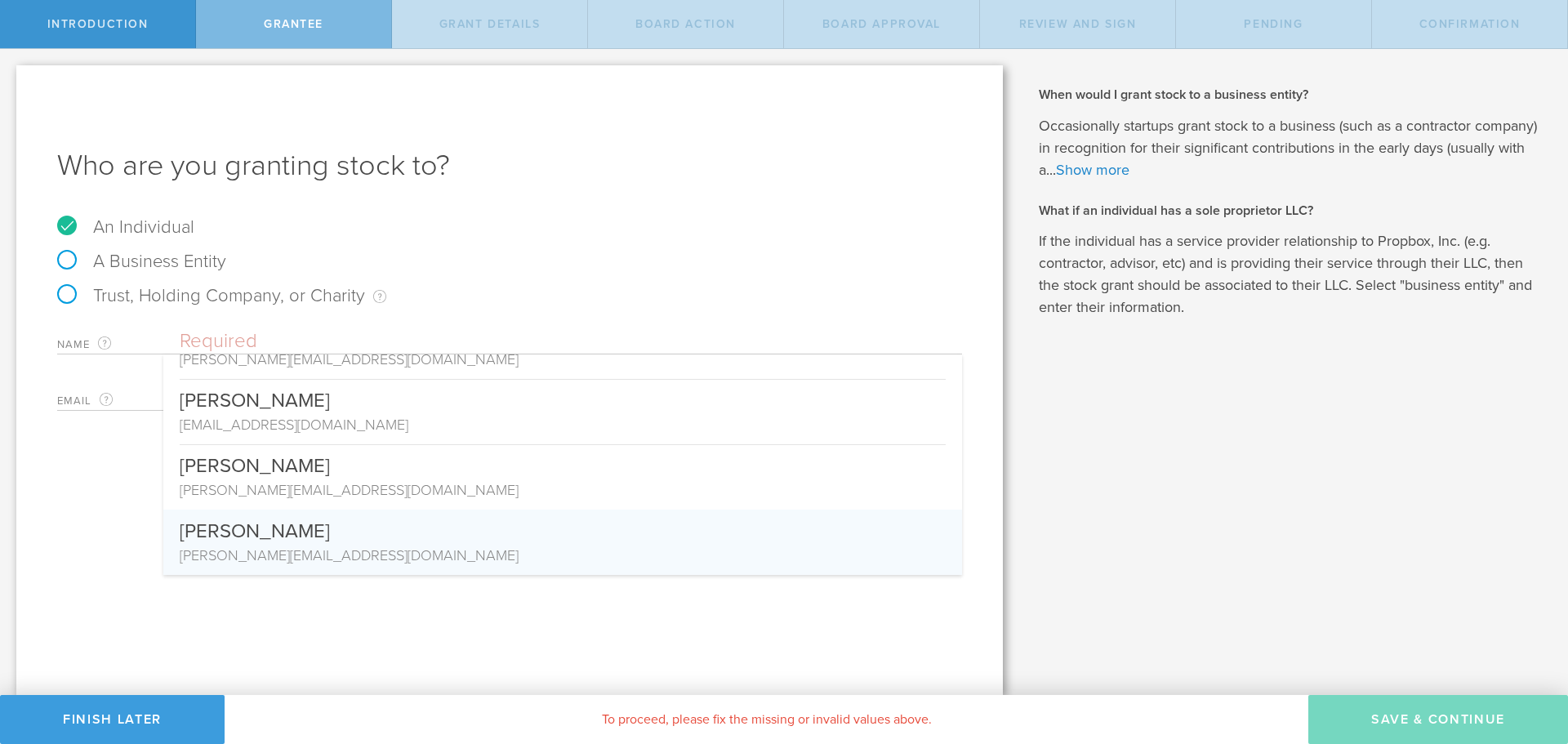
click at [76, 491] on div "Who are you granting stock to? An Individual A Business Entity Trust, Holding C…" at bounding box center [510, 380] width 987 height 630
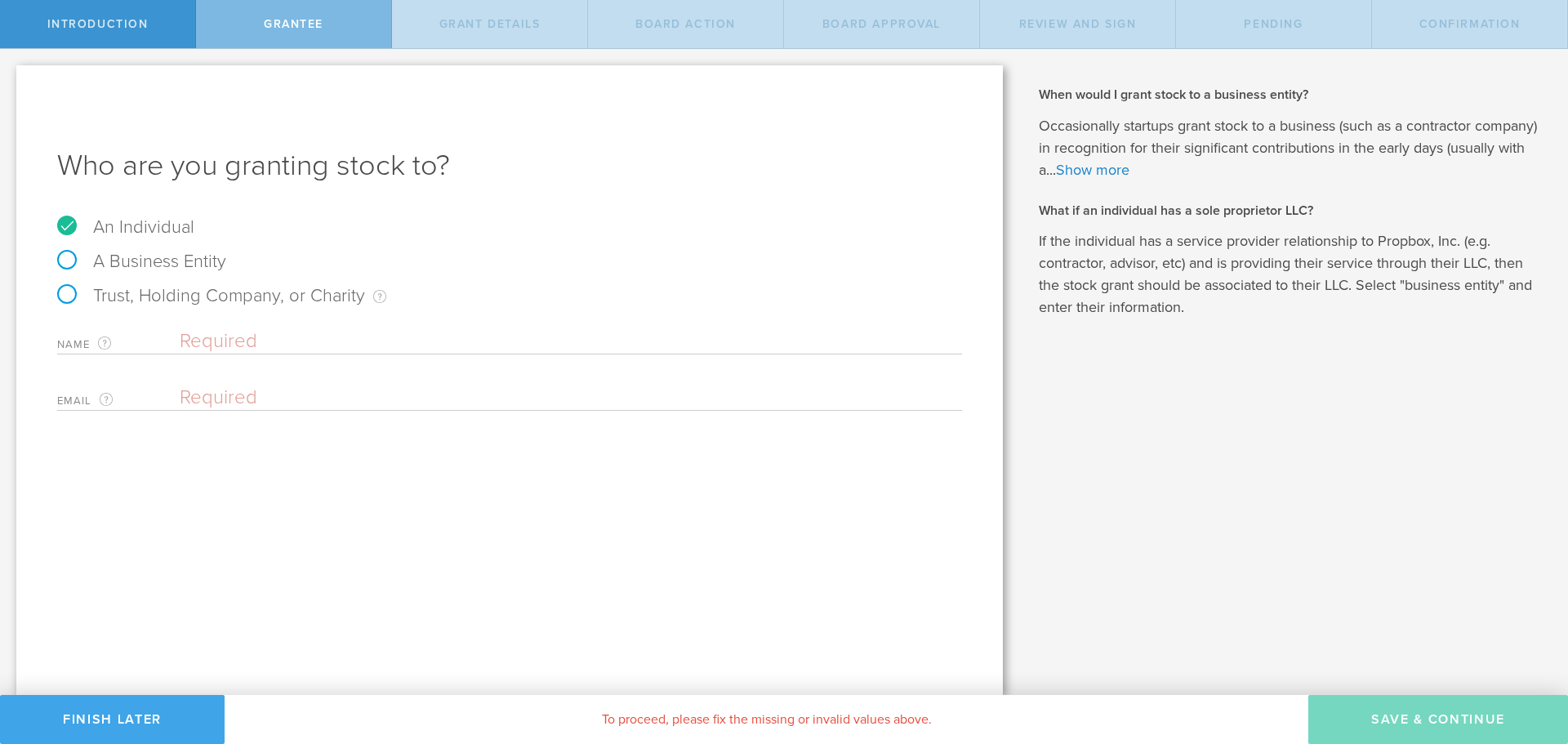
click at [130, 714] on button "Finish Later" at bounding box center [112, 719] width 224 height 49
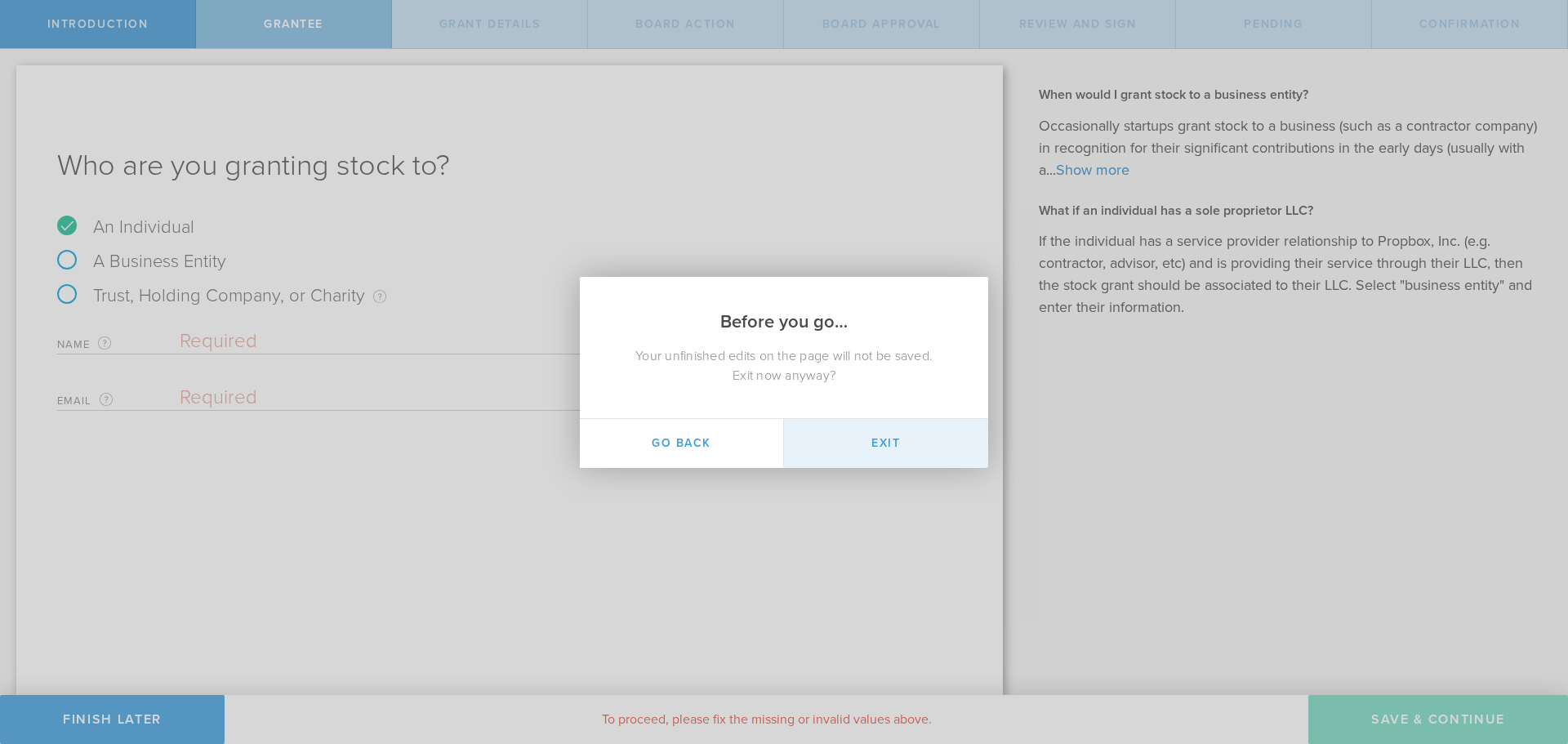
click at [816, 451] on button "Exit" at bounding box center [886, 443] width 204 height 49
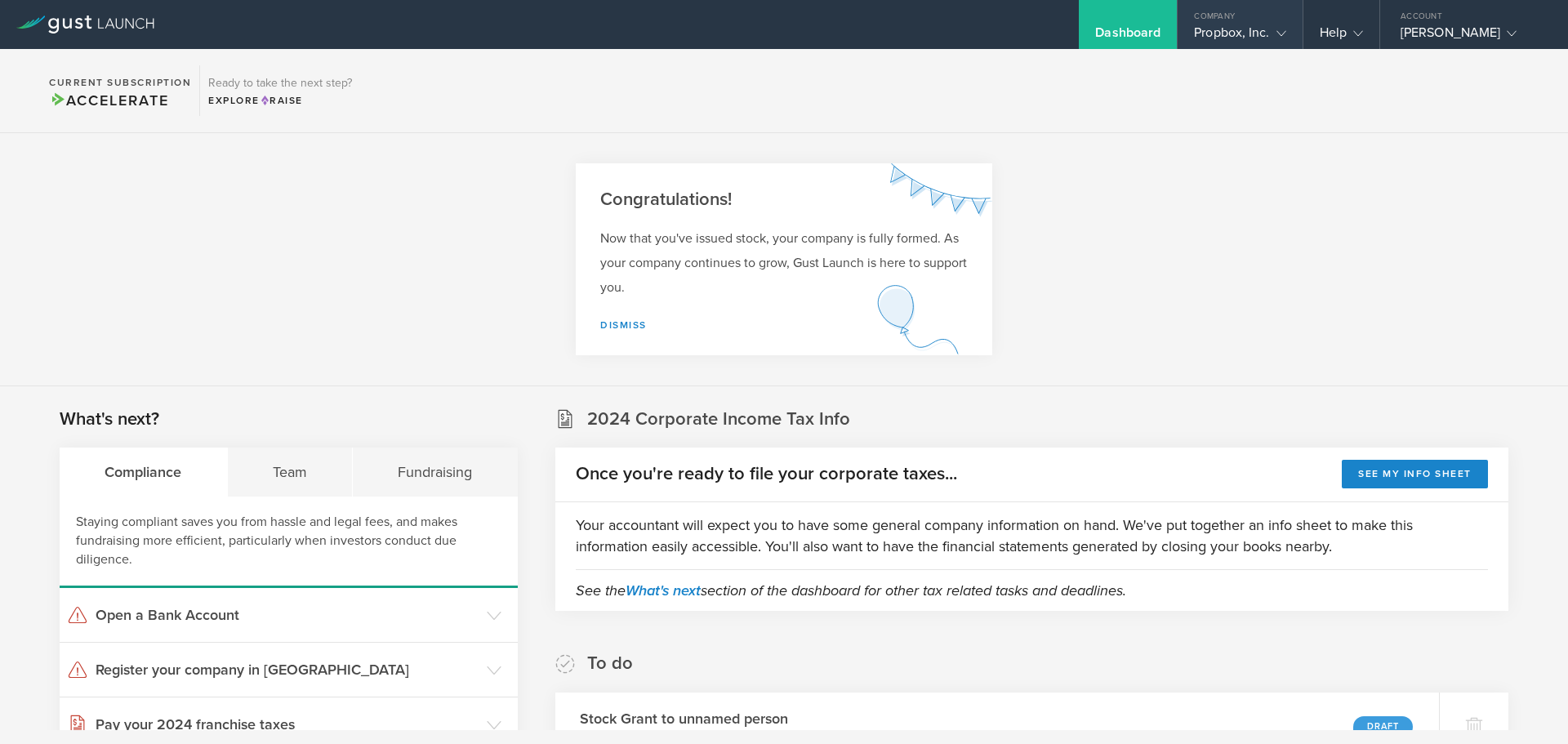
click at [1226, 42] on div "Propbox, Inc." at bounding box center [1240, 37] width 92 height 25
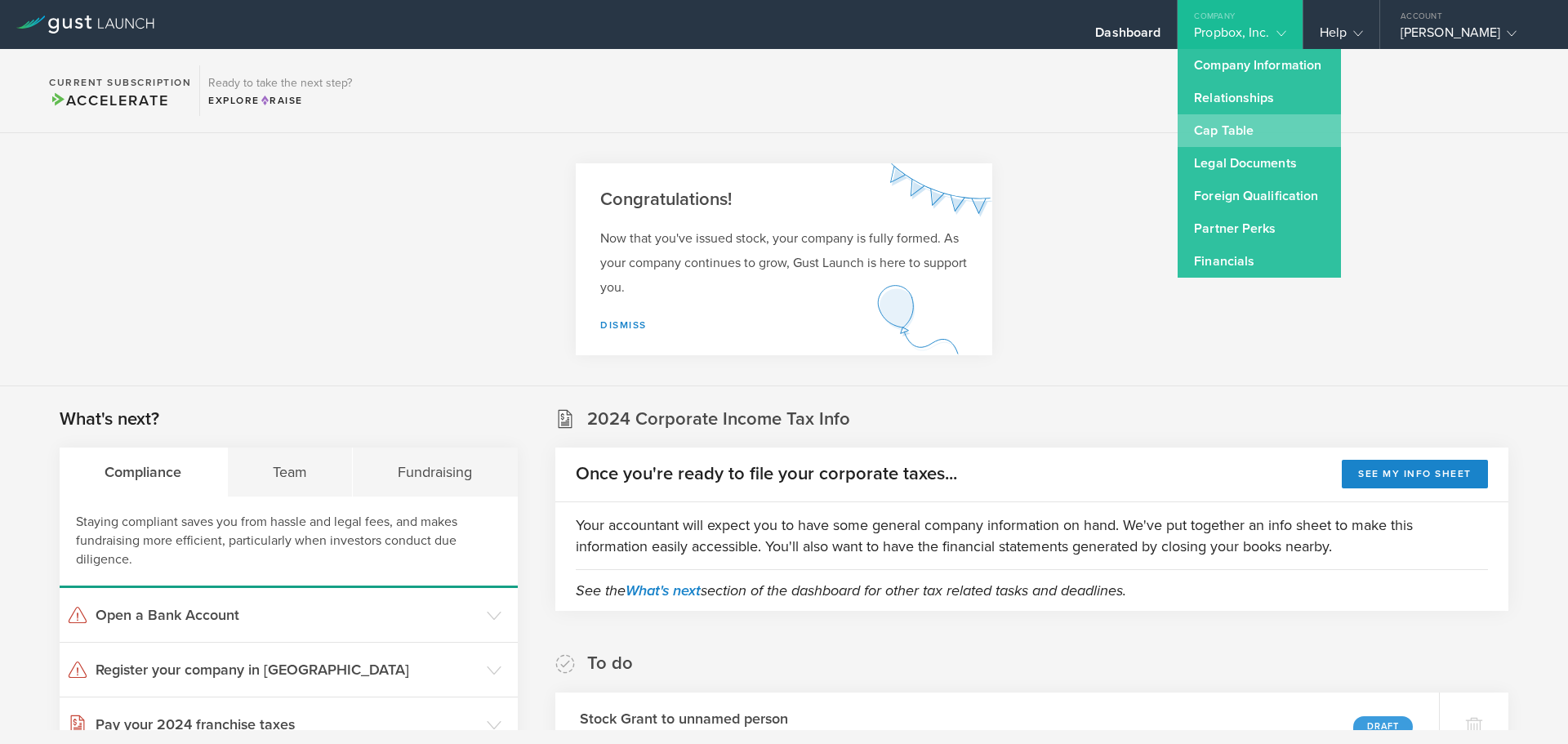
click at [1226, 143] on link "Cap Table" at bounding box center [1260, 130] width 164 height 33
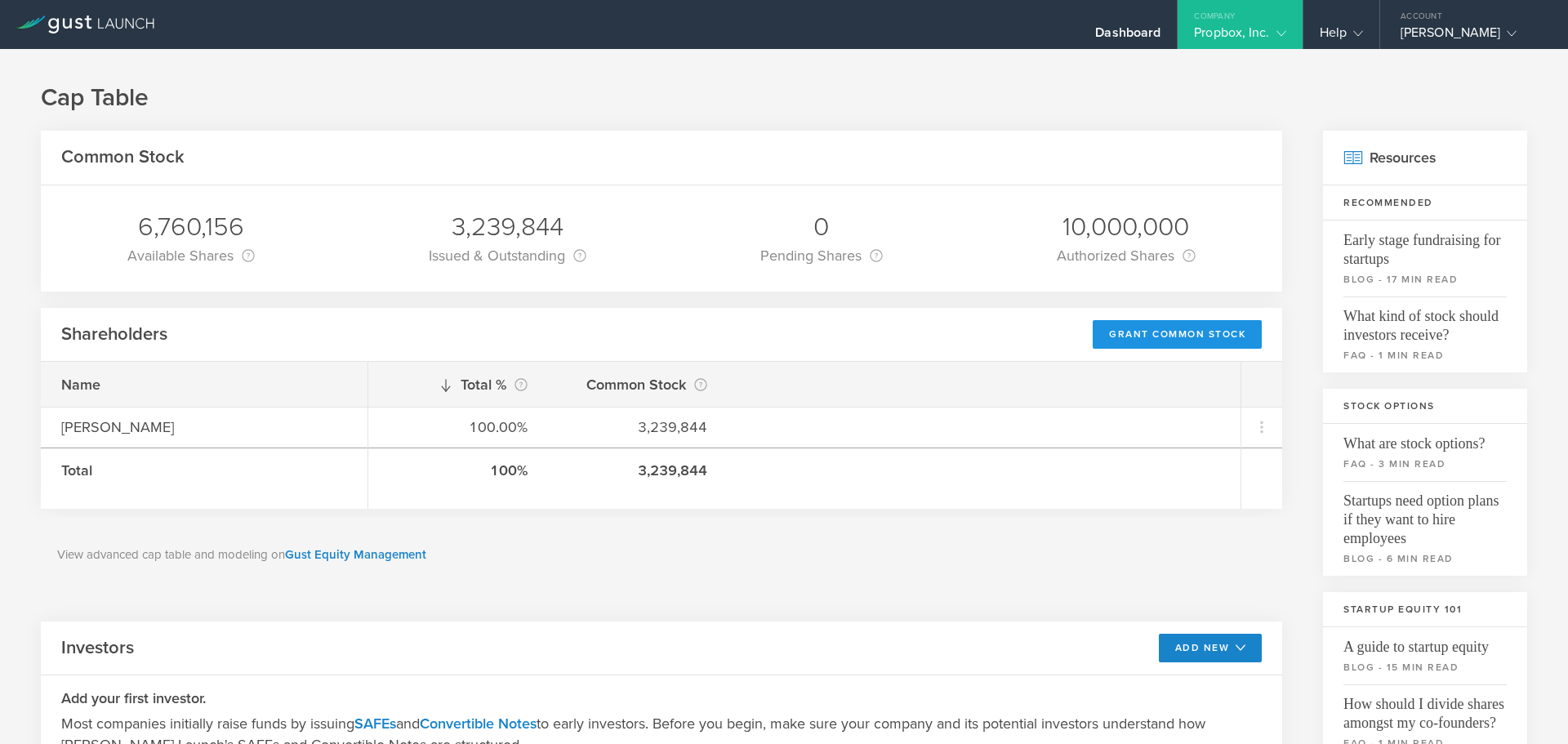
click at [1147, 325] on div "Grant Common Stock" at bounding box center [1177, 334] width 169 height 28
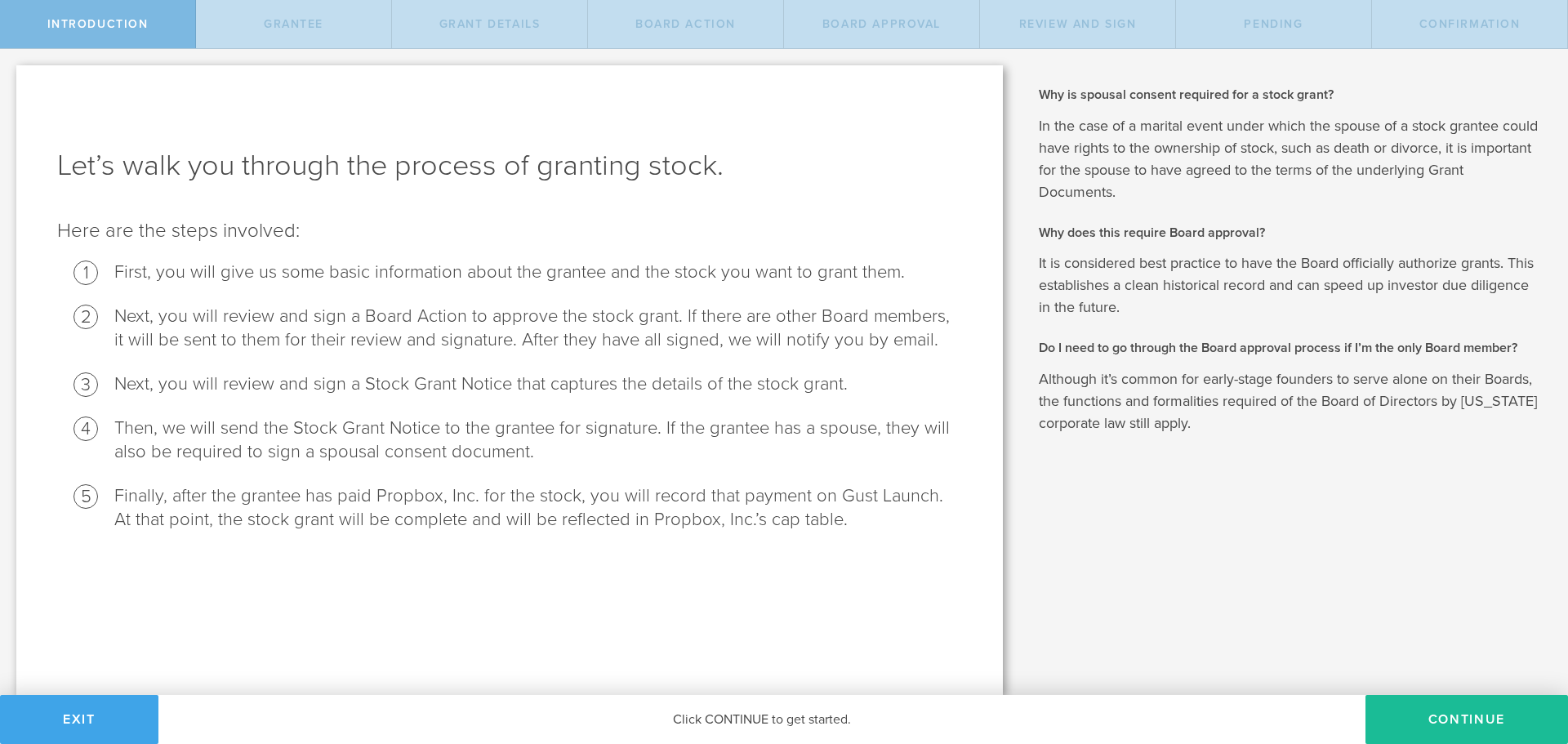
click at [95, 710] on button "Exit" at bounding box center [79, 719] width 159 height 49
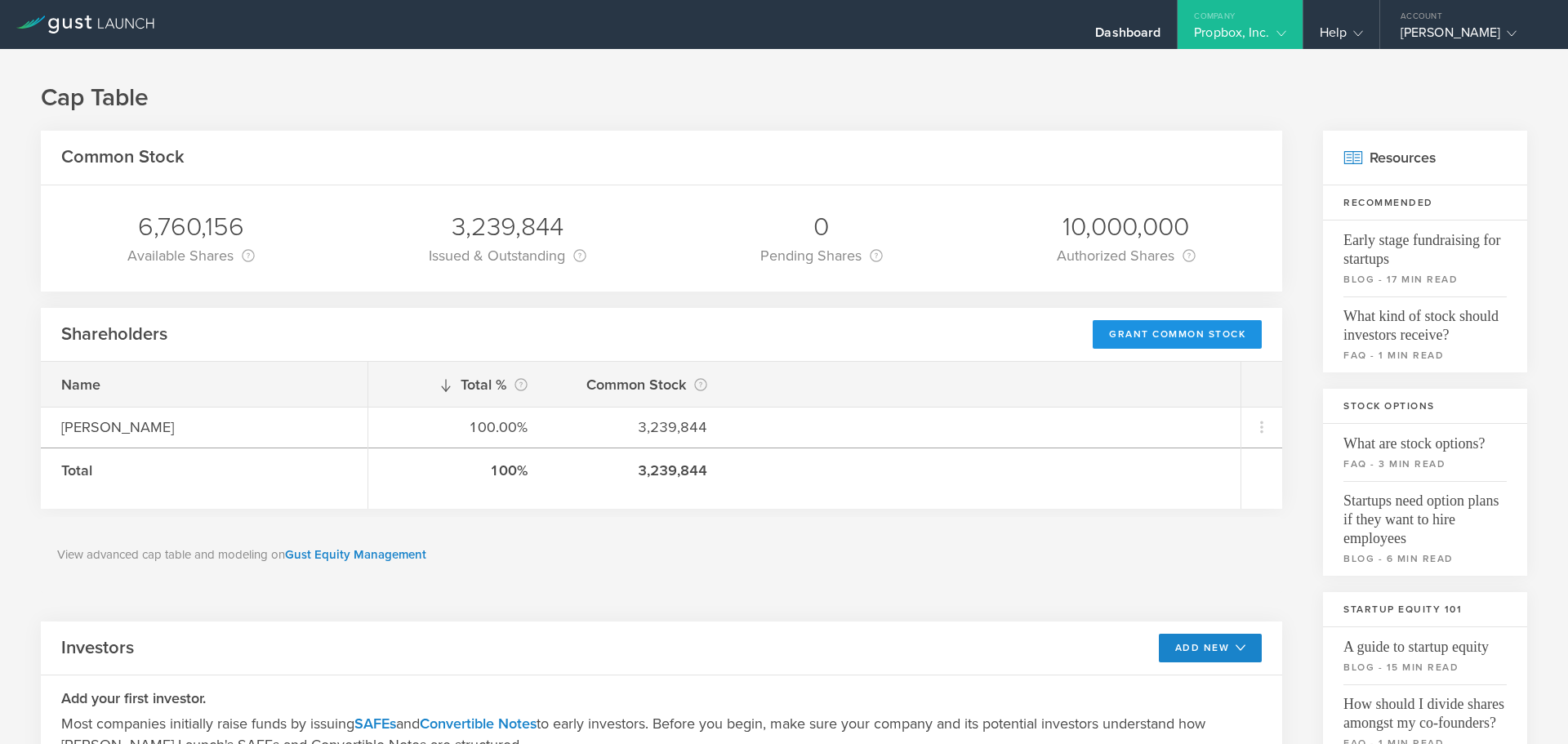
click at [1195, 342] on div "Grant Common Stock" at bounding box center [1177, 334] width 169 height 28
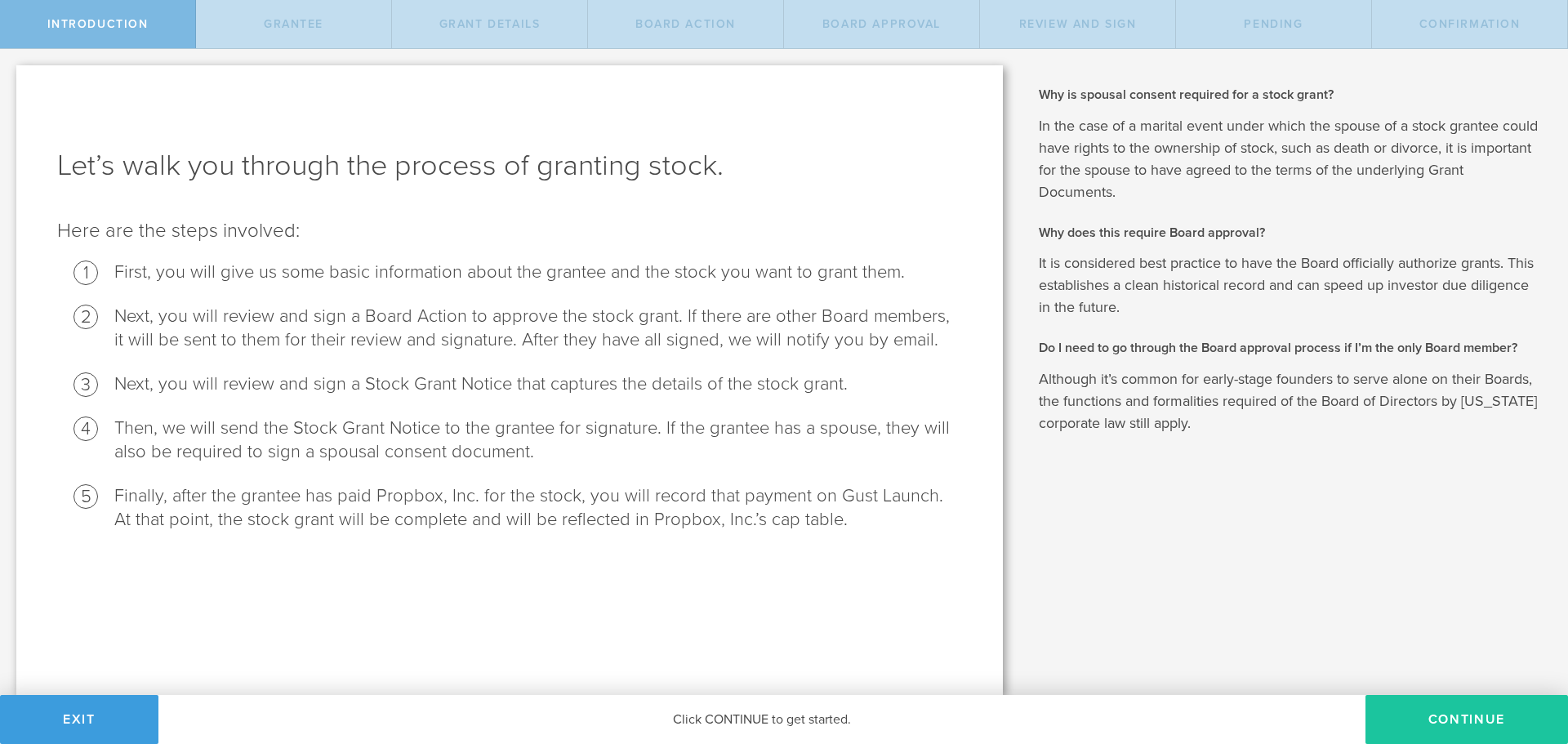
click at [1444, 695] on button "Continue" at bounding box center [1467, 719] width 202 height 49
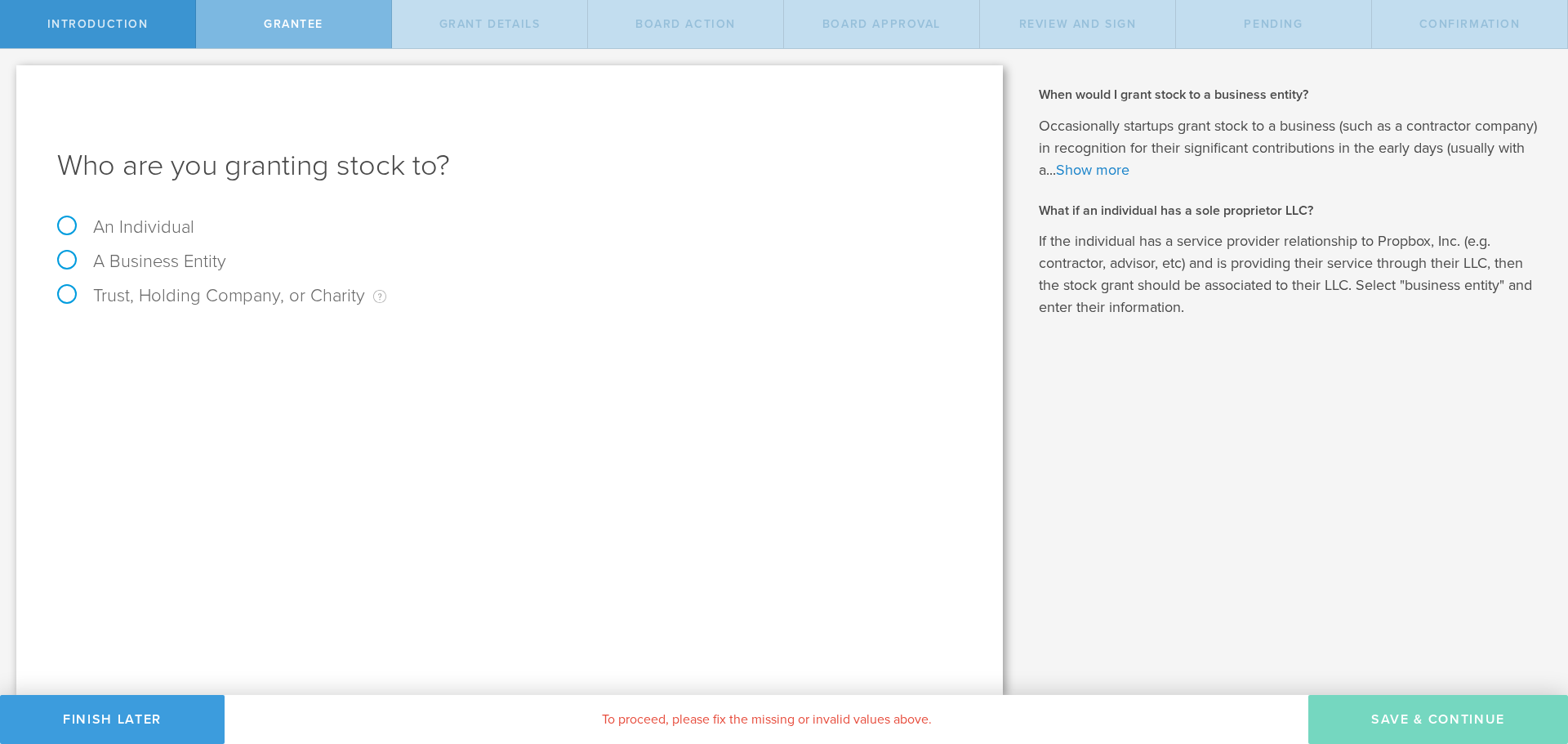
click at [97, 232] on label "An Individual" at bounding box center [126, 227] width 137 height 21
click at [10, 75] on input "An Individual" at bounding box center [5, 62] width 10 height 27
radio input "true"
click at [324, 342] on input "text" at bounding box center [571, 341] width 782 height 25
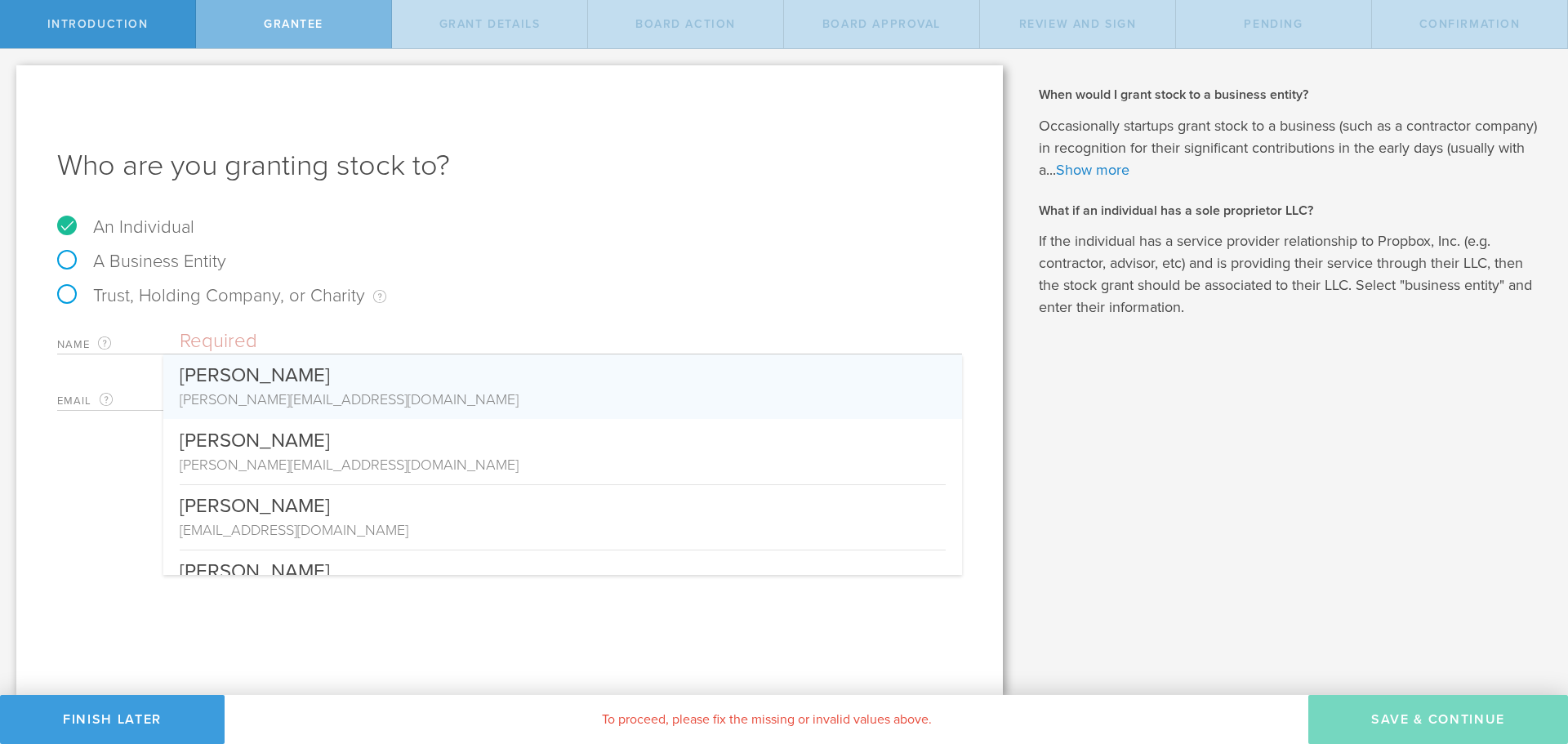
click at [329, 391] on div "[PERSON_NAME][EMAIL_ADDRESS][DOMAIN_NAME]" at bounding box center [563, 399] width 766 height 21
type input "[PERSON_NAME]"
type input "[PERSON_NAME][EMAIL_ADDRESS][DOMAIN_NAME]"
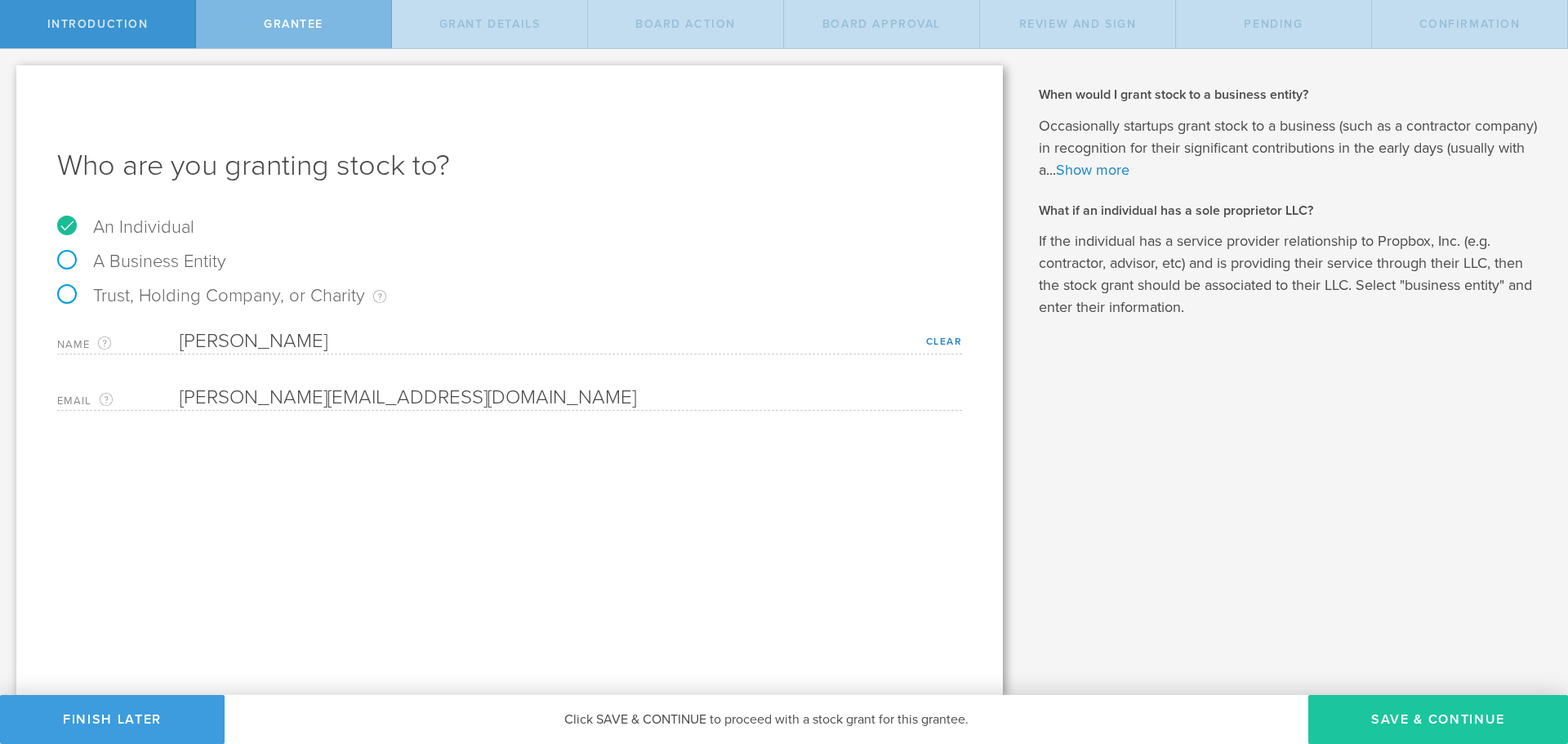
click at [1420, 709] on button "Save & Continue" at bounding box center [1438, 719] width 260 height 49
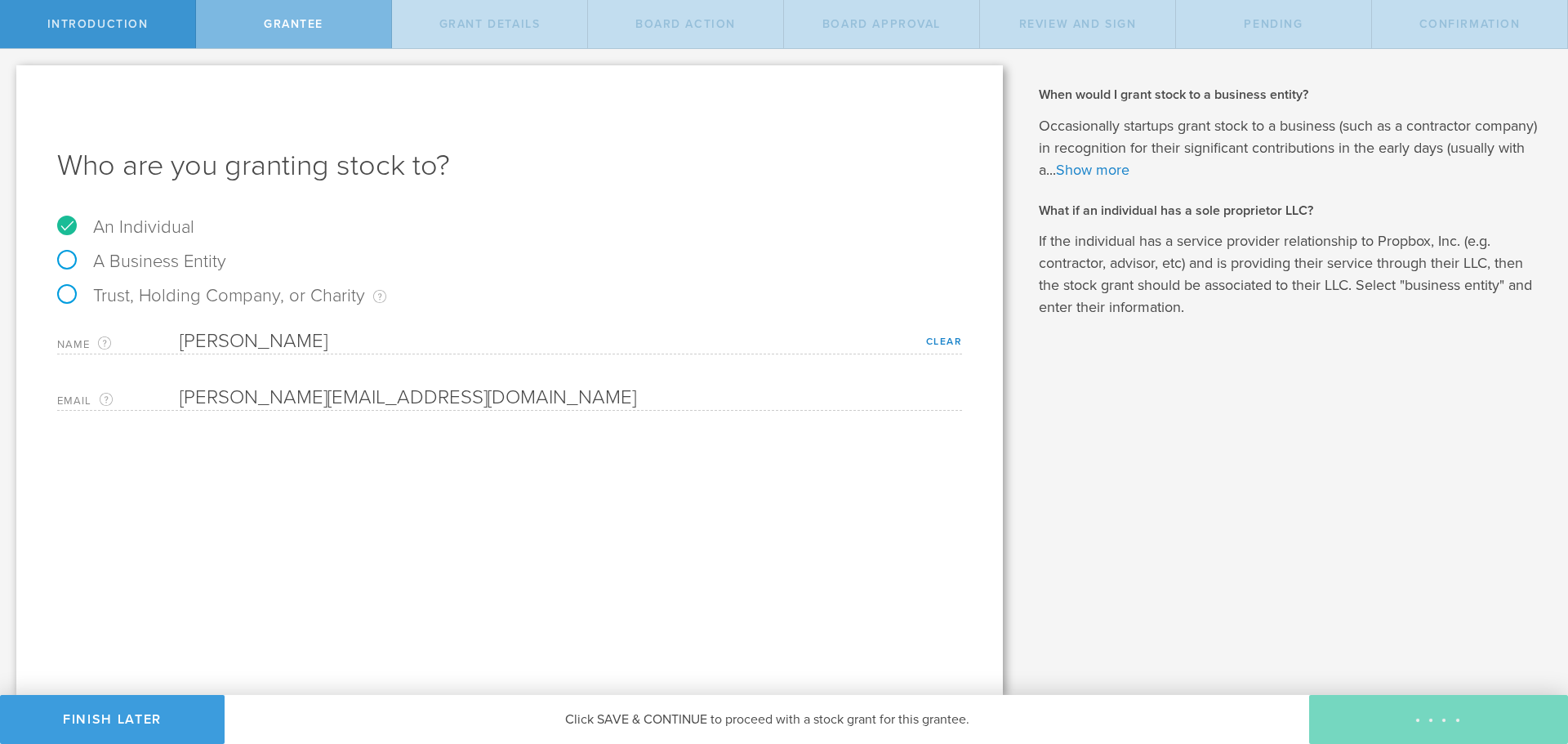
type input "48"
type input "12"
select select "none"
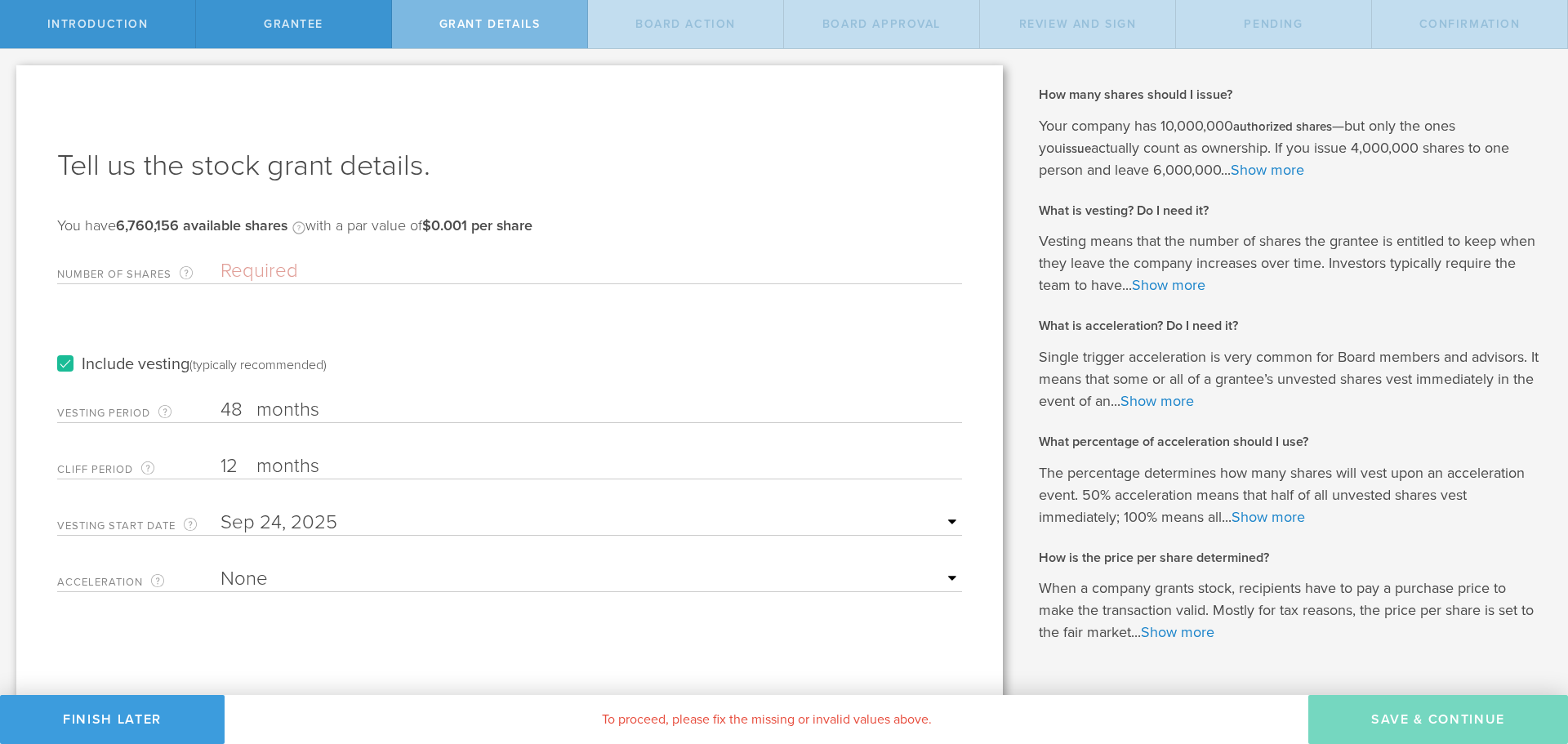
click at [69, 362] on label "Include vesting (typically recommended)" at bounding box center [192, 365] width 270 height 17
click at [0, 0] on input "Include vesting (typically recommended)" at bounding box center [0, 0] width 0 height 0
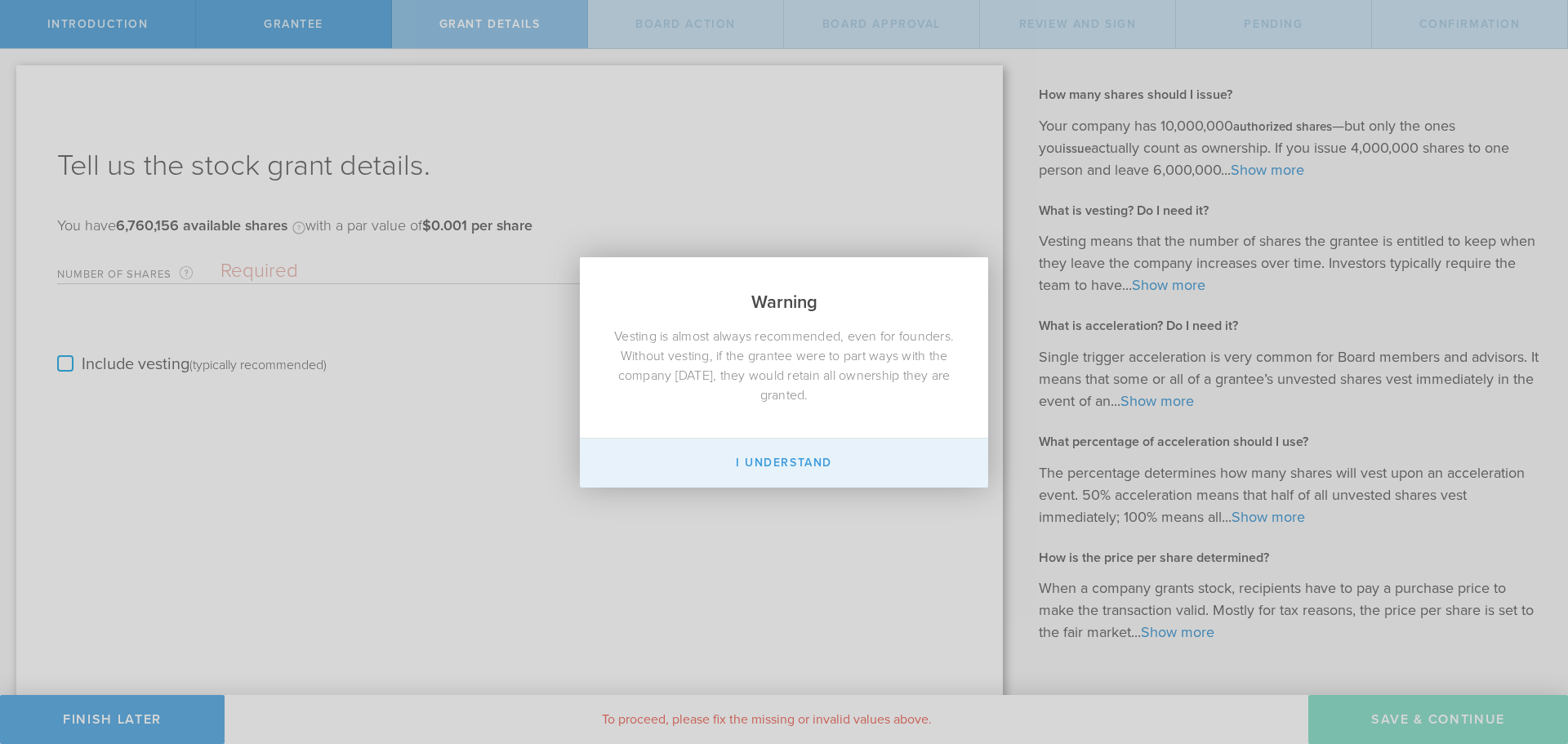
click at [811, 467] on button "I Understand" at bounding box center [784, 463] width 409 height 49
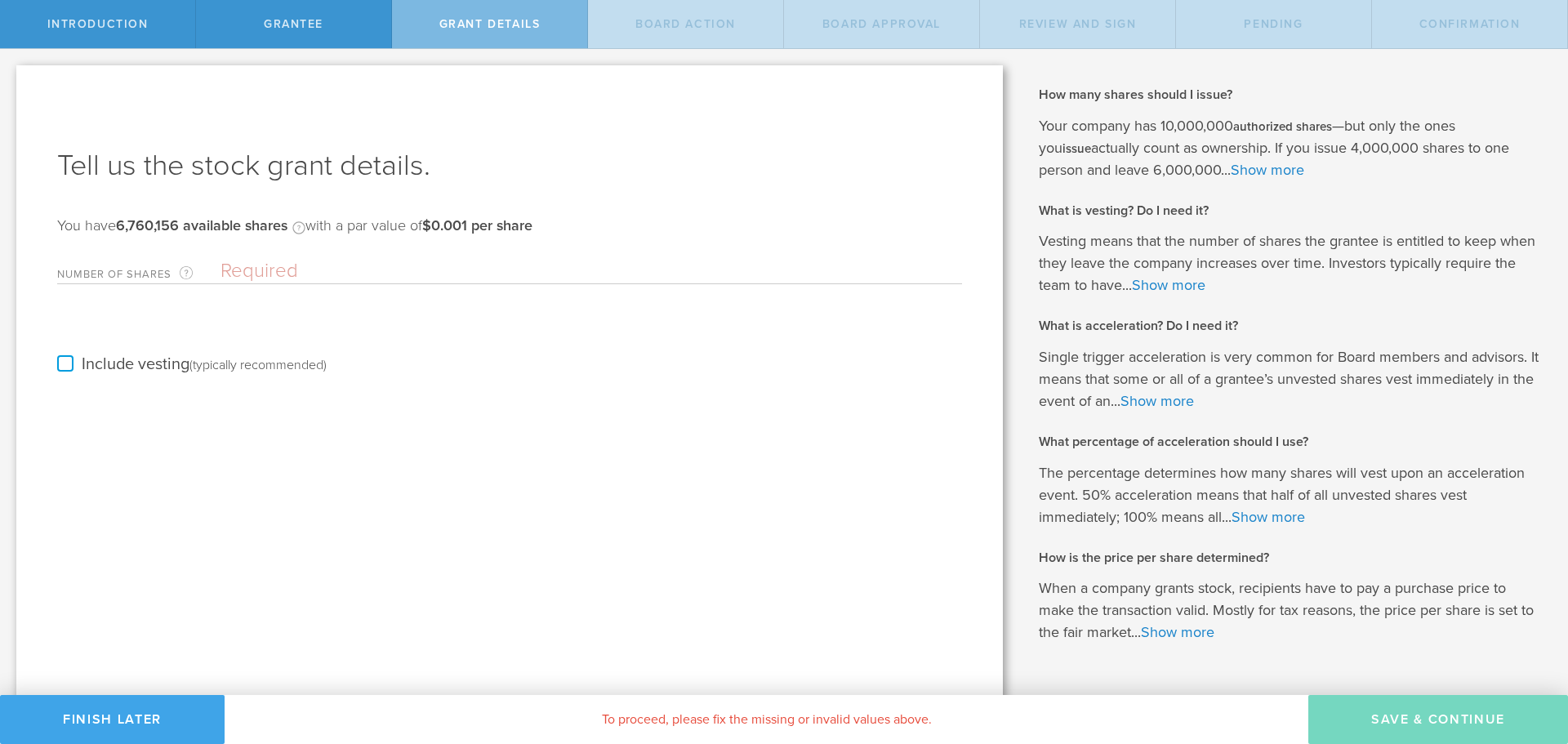
click at [143, 705] on button "Finish Later" at bounding box center [112, 719] width 224 height 49
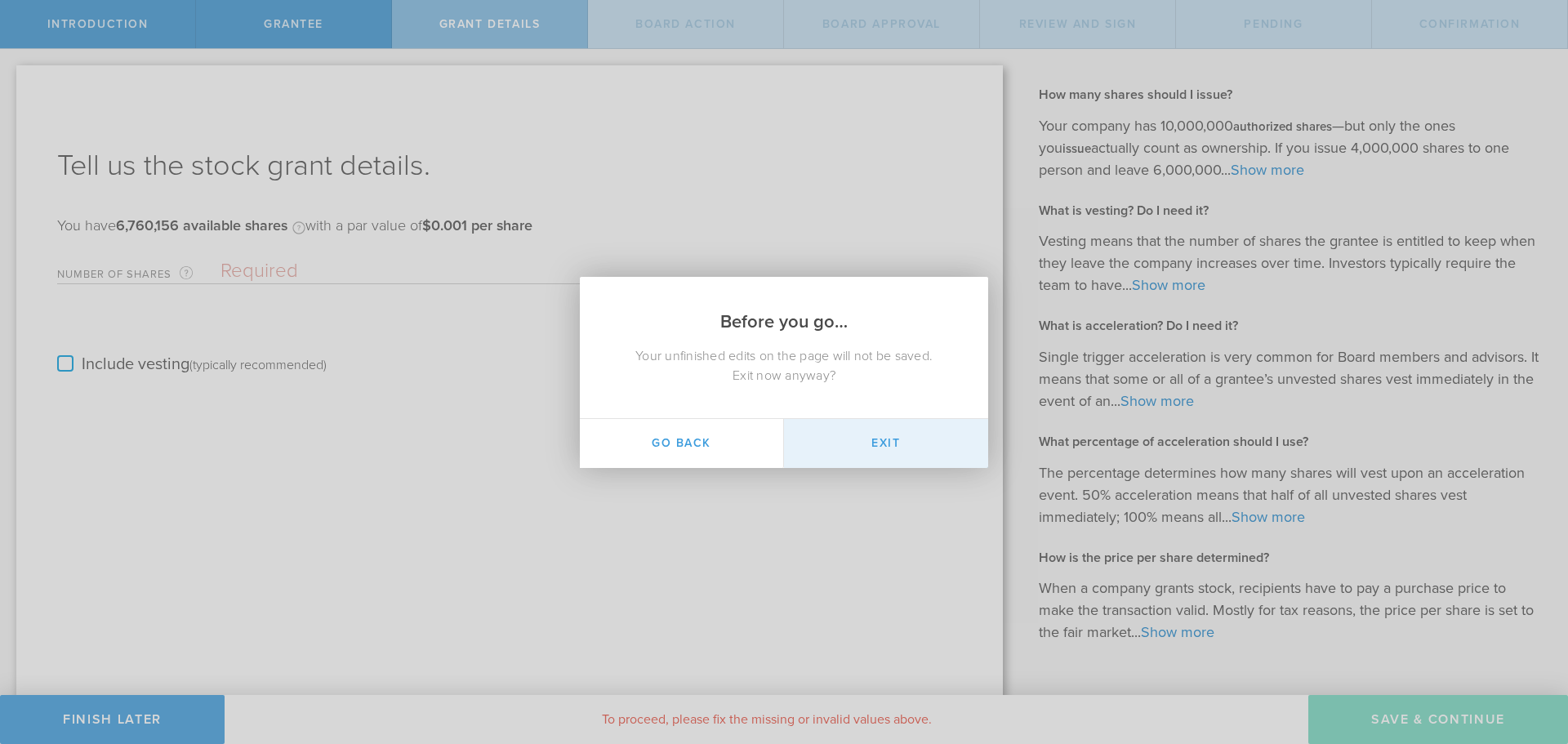
click at [799, 443] on button "Exit" at bounding box center [886, 443] width 204 height 49
